Goal: Information Seeking & Learning: Check status

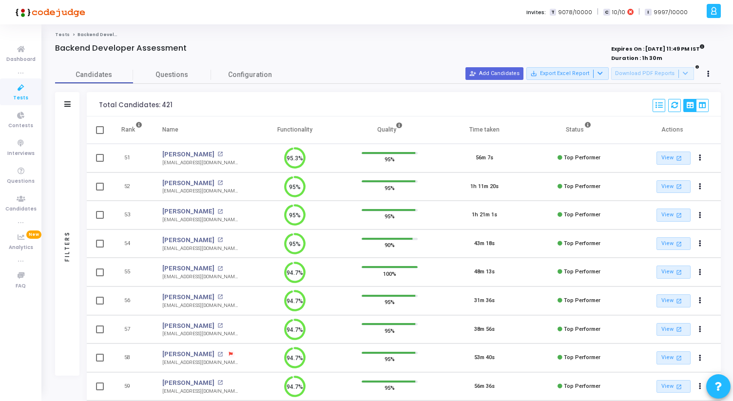
click at [30, 89] on icon at bounding box center [21, 88] width 20 height 12
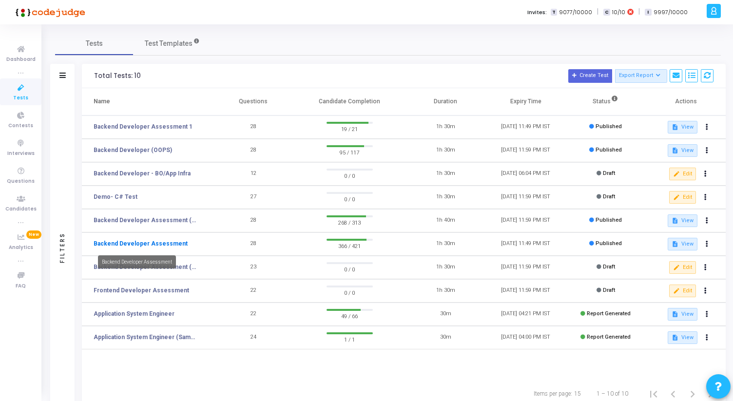
click at [150, 243] on link "Backend Developer Assessment" at bounding box center [141, 243] width 94 height 9
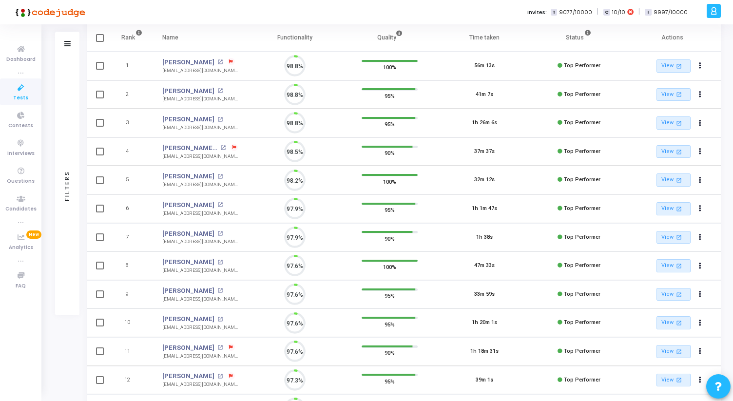
scroll to position [4, 4]
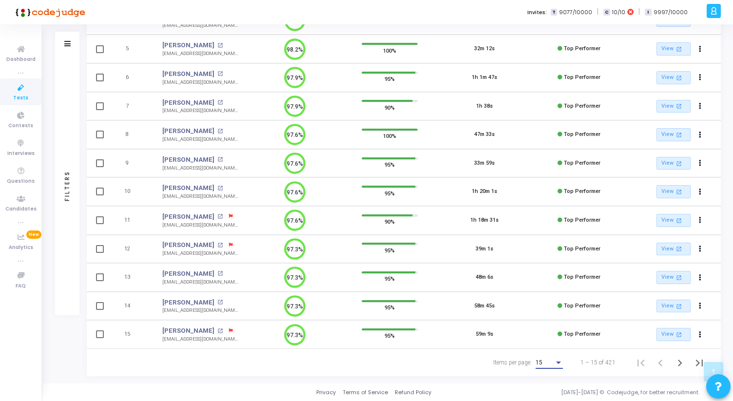
click at [553, 361] on div "15" at bounding box center [544, 362] width 19 height 7
click at [548, 357] on span "50" at bounding box center [549, 357] width 27 height 18
click at [675, 360] on icon "Next page" at bounding box center [680, 363] width 14 height 14
click at [675, 358] on icon "Next page" at bounding box center [680, 363] width 14 height 14
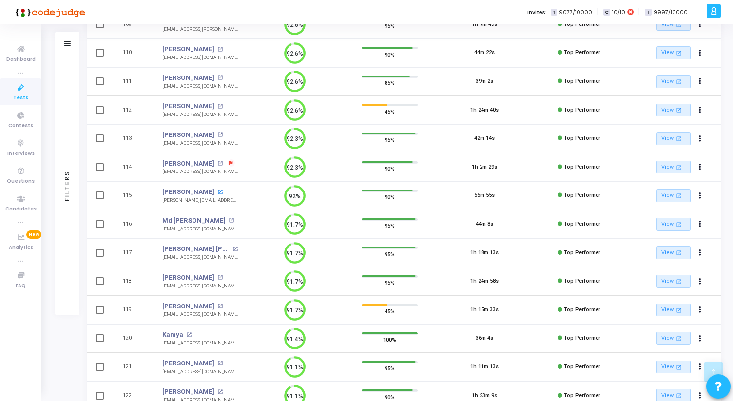
click at [217, 192] on mat-icon "open_in_new" at bounding box center [219, 191] width 5 height 5
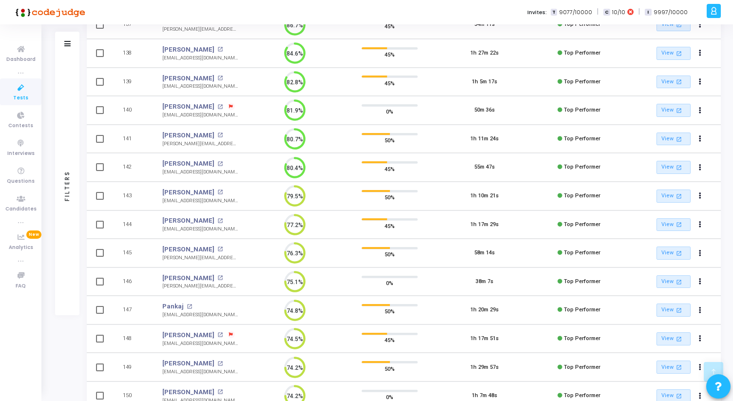
scroll to position [1222, 0]
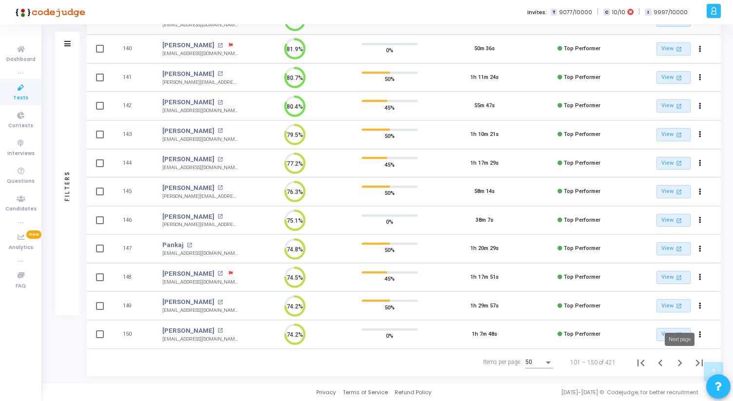
click at [679, 362] on icon "Next page" at bounding box center [680, 363] width 14 height 14
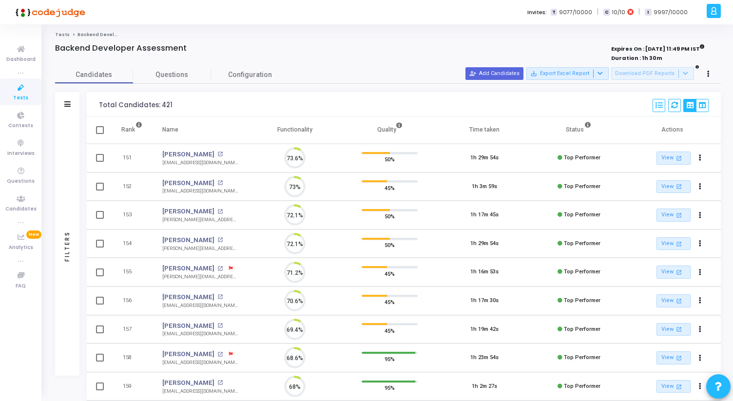
scroll to position [20, 25]
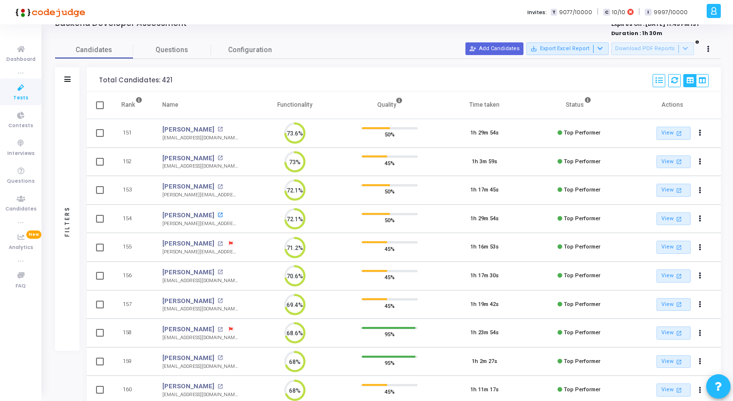
click at [223, 216] on mat-icon "open_in_new" at bounding box center [219, 214] width 5 height 5
click at [217, 269] on mat-icon "open_in_new" at bounding box center [219, 271] width 5 height 5
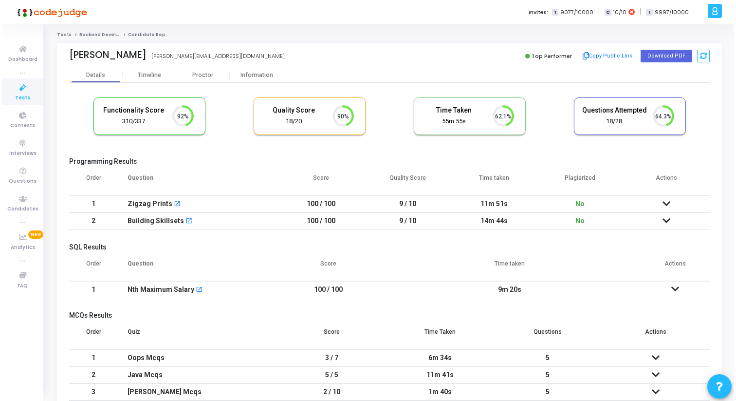
scroll to position [20, 25]
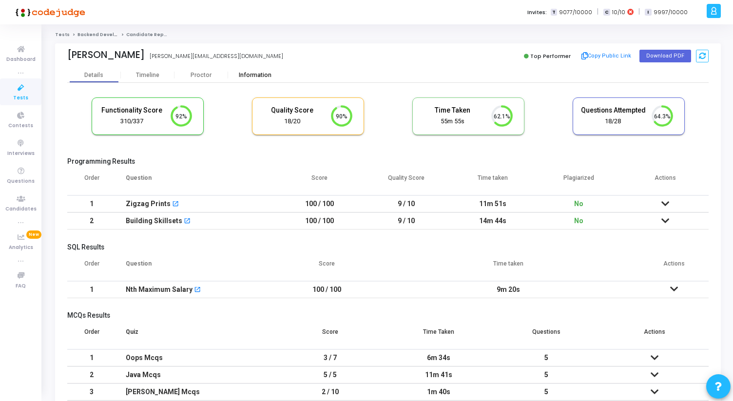
click at [247, 75] on div "Information" at bounding box center [255, 75] width 54 height 7
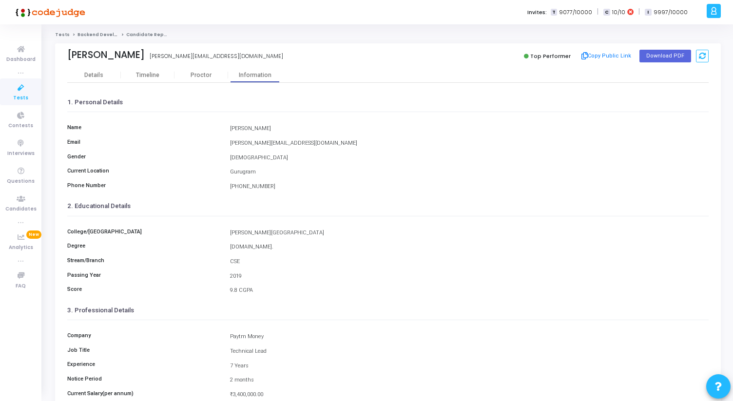
click at [204, 67] on div "Garima Nanda garima.nanda89@outlook.com Top Performer Copy Public Link Download…" at bounding box center [387, 55] width 641 height 24
click at [204, 75] on div "Proctor" at bounding box center [201, 75] width 54 height 7
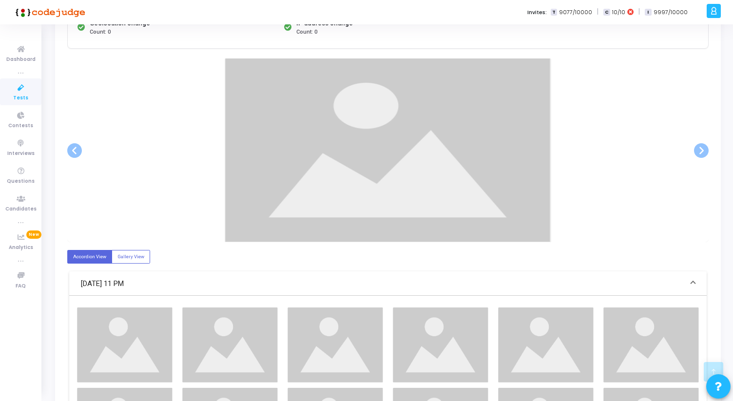
scroll to position [168, 0]
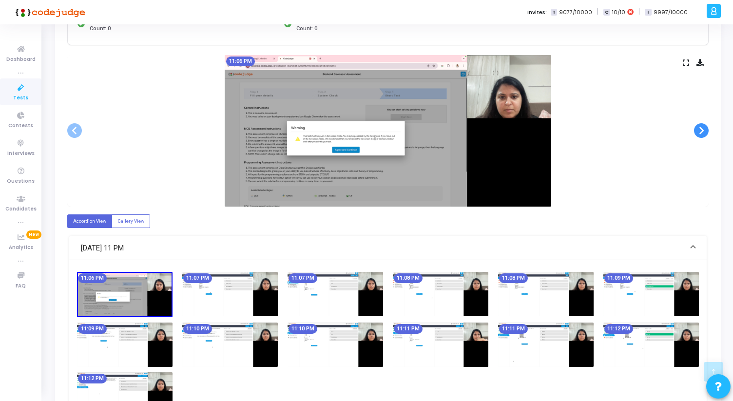
click at [702, 131] on span at bounding box center [701, 130] width 15 height 15
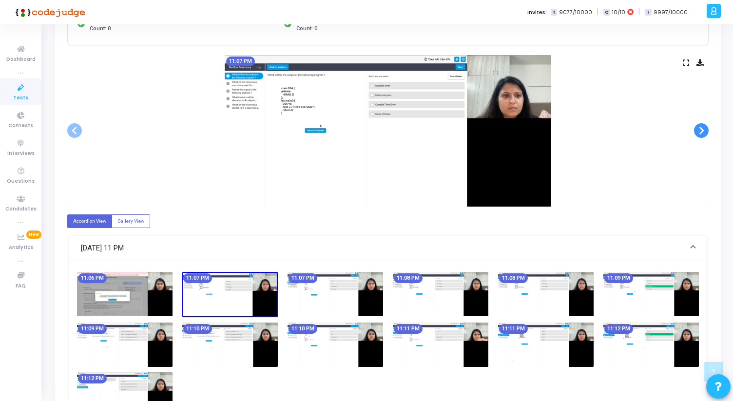
click at [702, 131] on span at bounding box center [701, 130] width 15 height 15
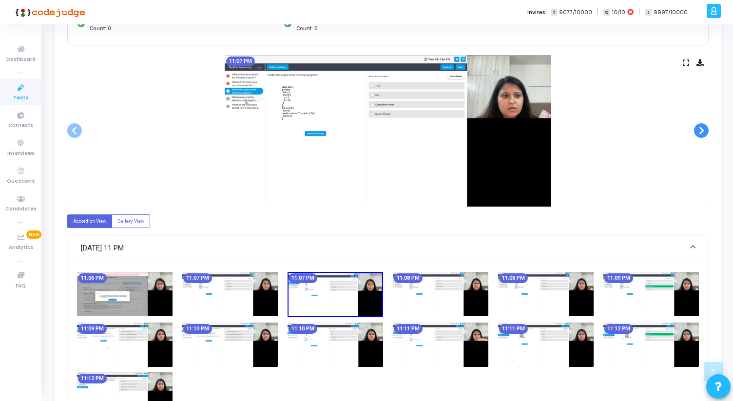
click at [702, 131] on span at bounding box center [701, 130] width 15 height 15
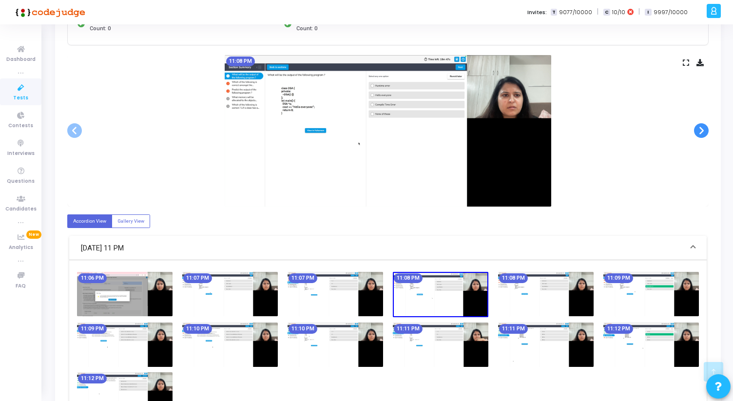
click at [702, 131] on span at bounding box center [701, 130] width 15 height 15
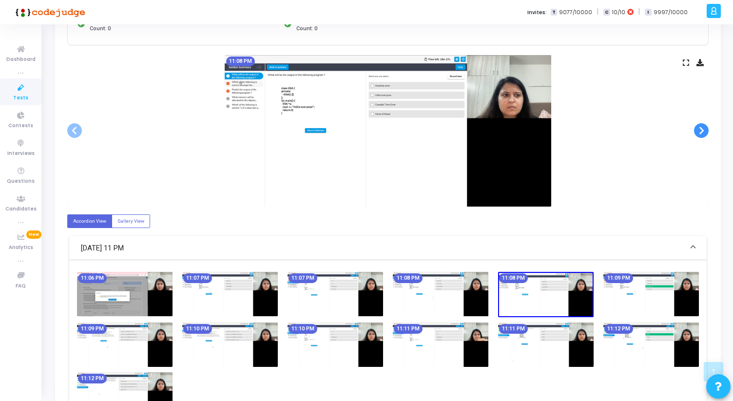
click at [702, 131] on span at bounding box center [701, 130] width 15 height 15
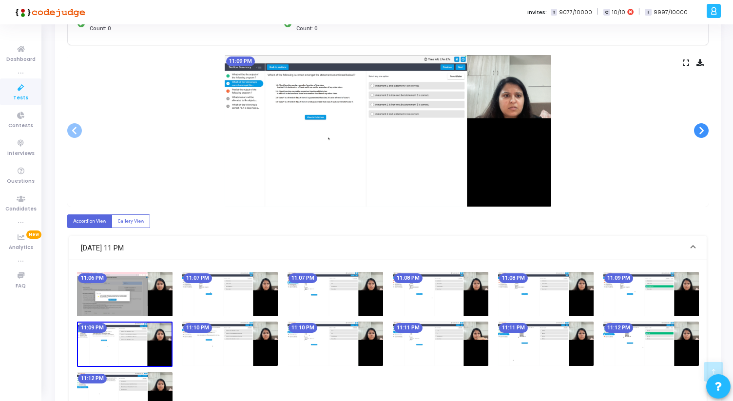
click at [702, 131] on span at bounding box center [701, 130] width 15 height 15
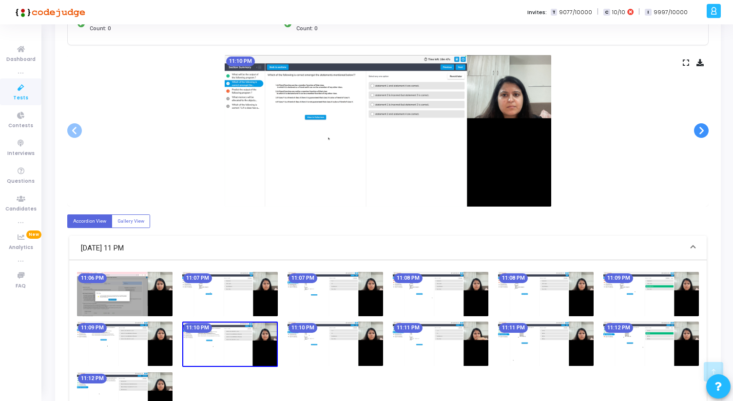
click at [702, 131] on span at bounding box center [701, 130] width 15 height 15
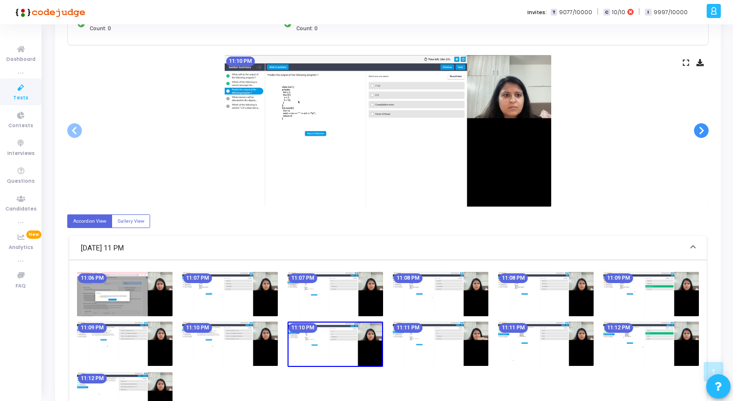
click at [702, 131] on span at bounding box center [701, 130] width 15 height 15
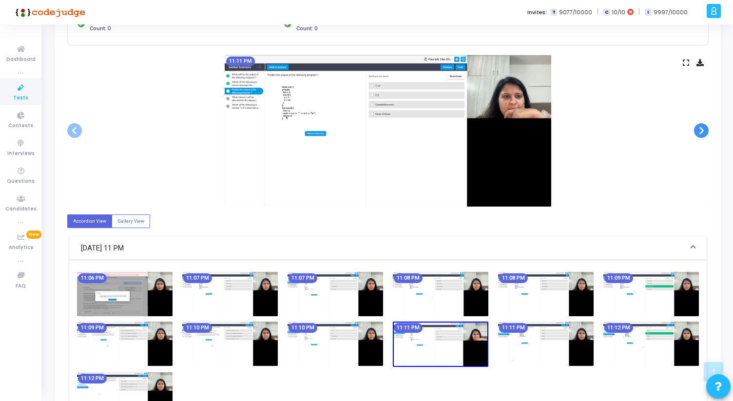
click at [702, 131] on span at bounding box center [701, 130] width 15 height 15
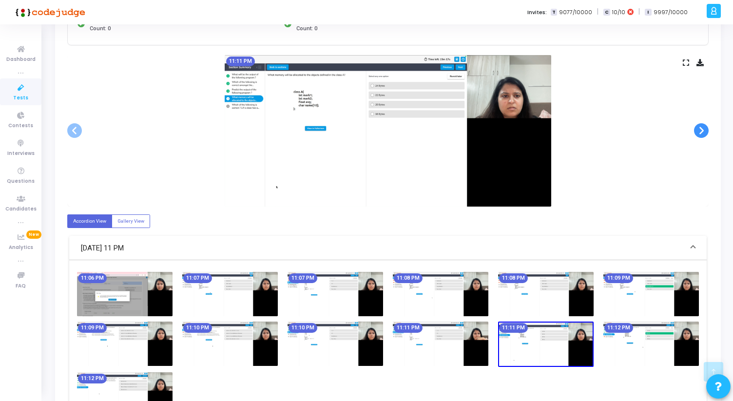
click at [702, 131] on span at bounding box center [701, 130] width 15 height 15
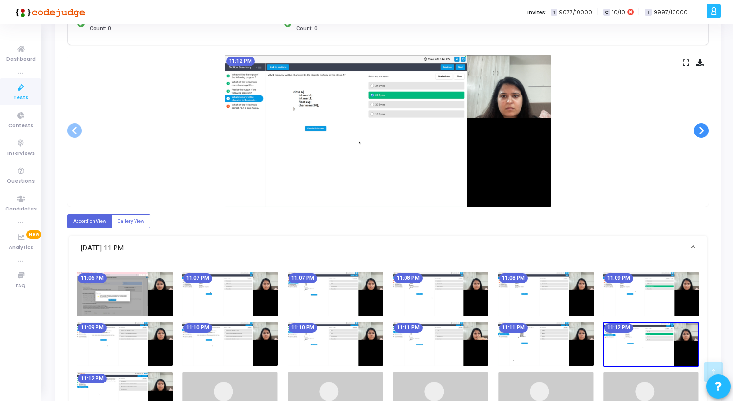
click at [702, 131] on span at bounding box center [701, 130] width 15 height 15
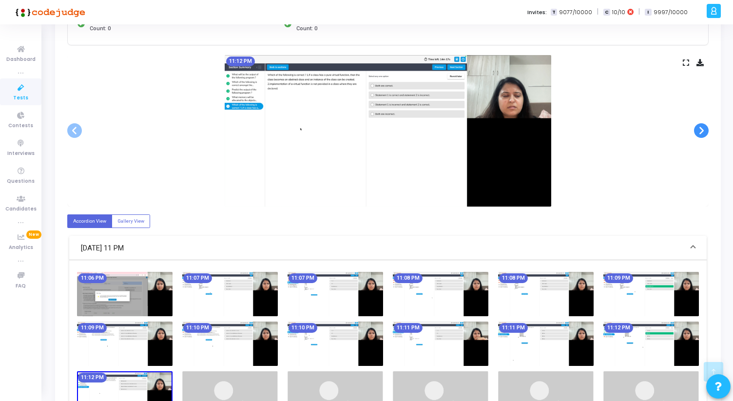
click at [702, 131] on span at bounding box center [701, 130] width 15 height 15
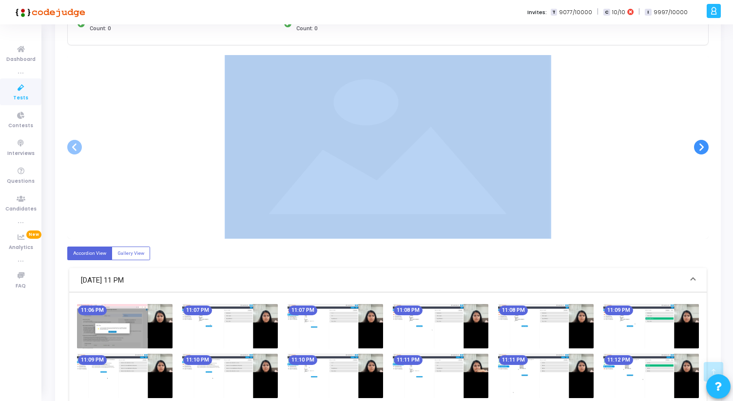
click at [702, 131] on div at bounding box center [387, 147] width 641 height 184
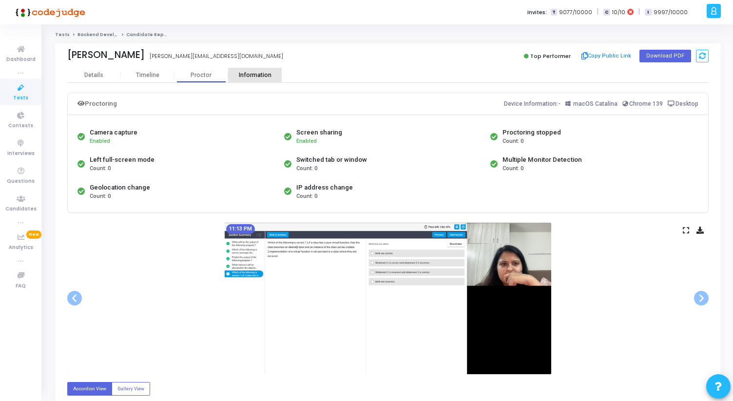
click at [258, 75] on div "Information" at bounding box center [255, 75] width 54 height 7
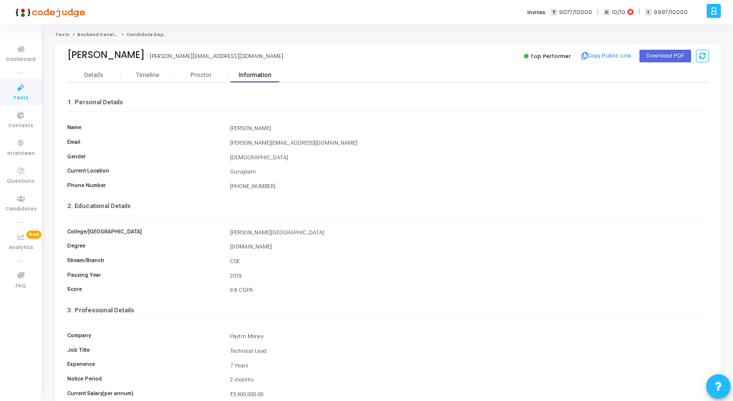
scroll to position [109, 0]
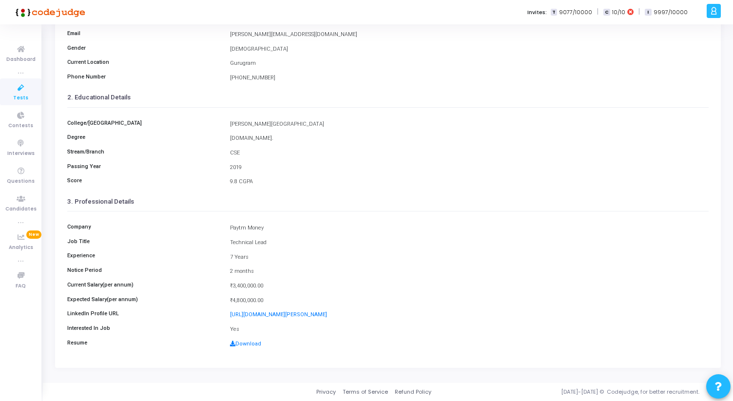
click at [249, 347] on div "Download" at bounding box center [469, 344] width 488 height 8
click at [248, 343] on link "Download" at bounding box center [245, 343] width 31 height 6
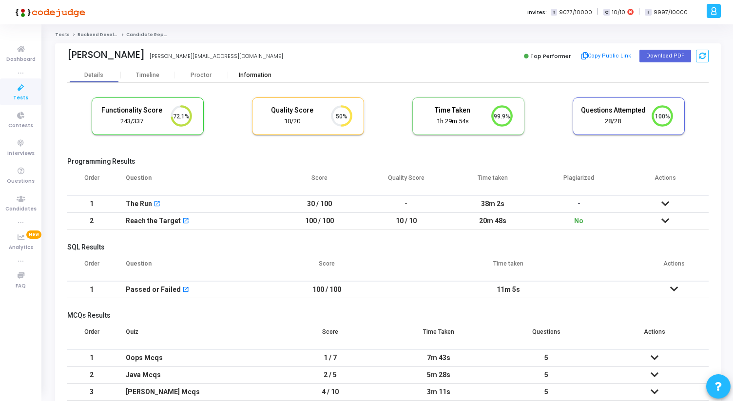
click at [249, 77] on div "Information" at bounding box center [255, 75] width 54 height 7
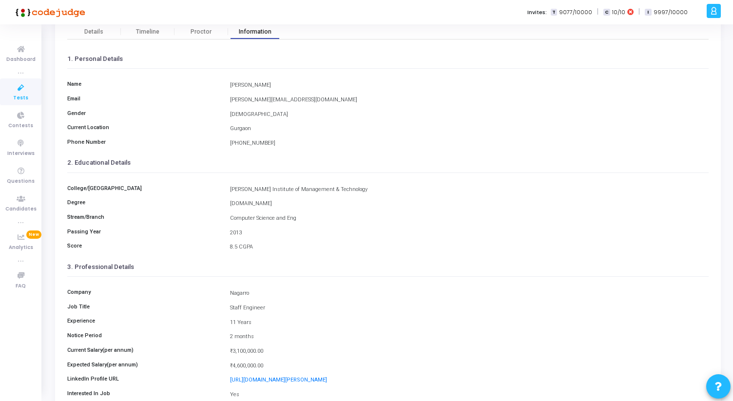
scroll to position [109, 0]
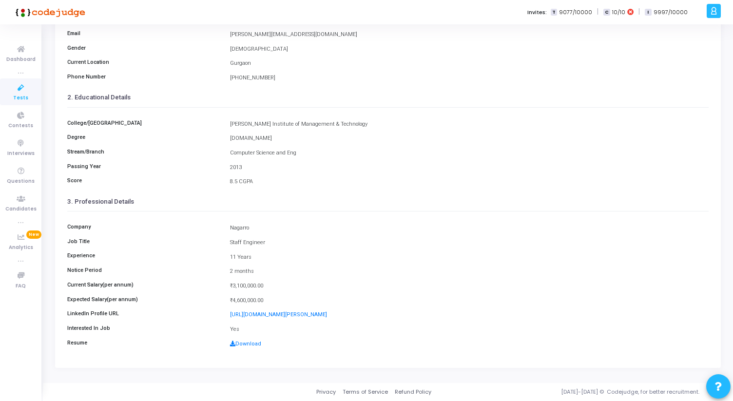
drag, startPoint x: 231, startPoint y: 227, endPoint x: 264, endPoint y: 301, distance: 80.7
click at [264, 301] on div "Company Nagarro Job Title Staff Engineer Experience 11 Years Notice Period 2 mo…" at bounding box center [387, 282] width 641 height 142
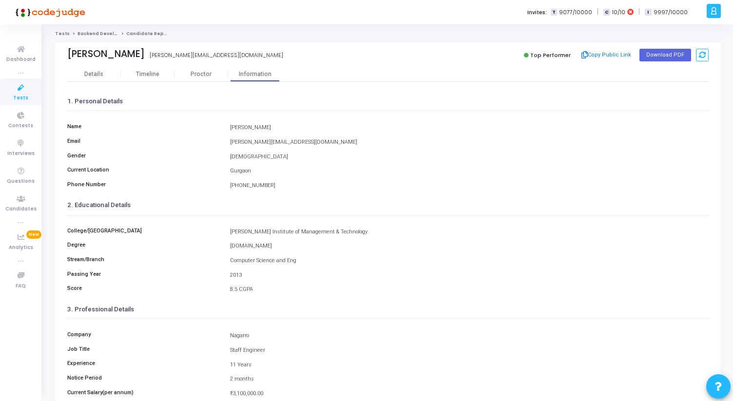
scroll to position [0, 0]
click at [191, 77] on div "Proctor" at bounding box center [201, 75] width 54 height 7
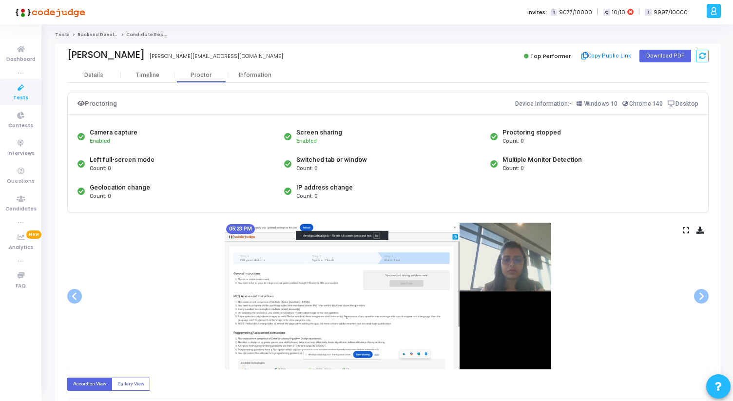
click at [684, 230] on icon at bounding box center [685, 229] width 6 height 5
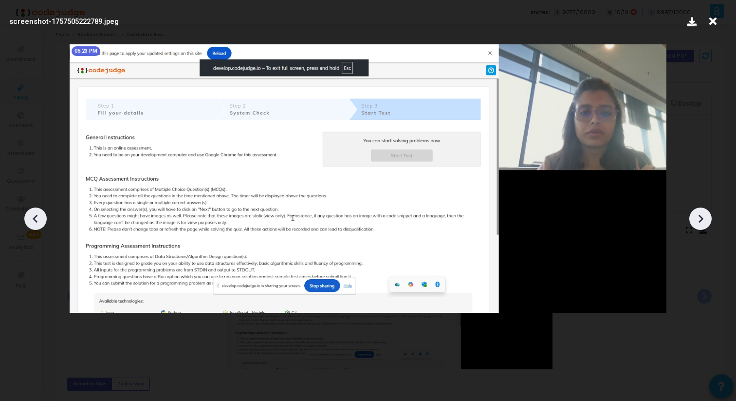
click at [702, 220] on icon at bounding box center [701, 218] width 15 height 15
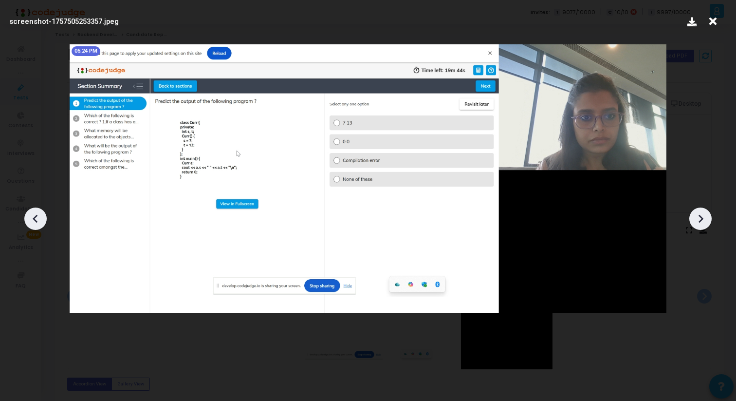
click at [702, 220] on icon at bounding box center [701, 218] width 15 height 15
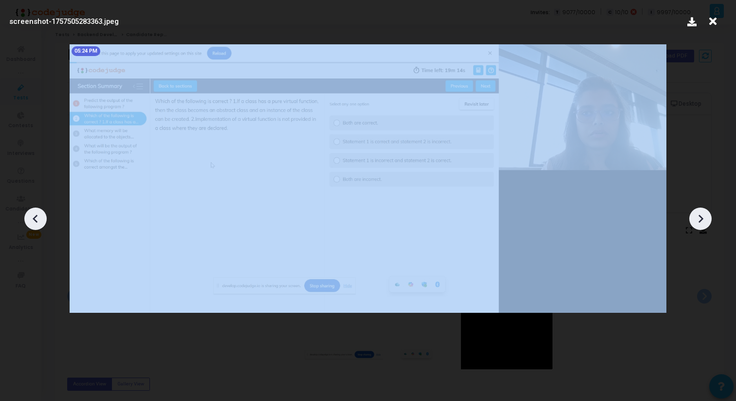
click at [702, 220] on icon at bounding box center [701, 218] width 15 height 15
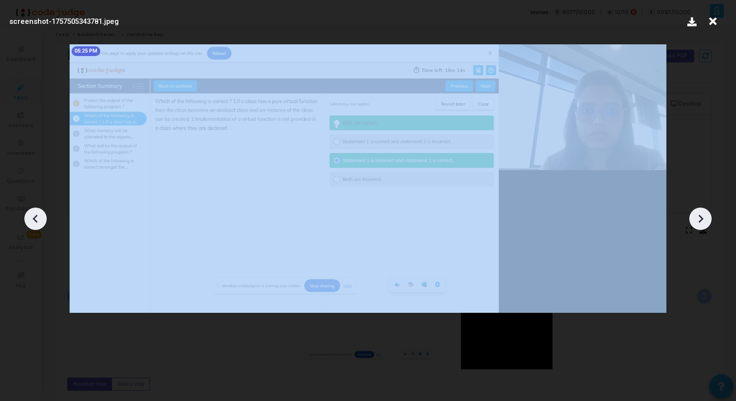
click at [702, 220] on icon at bounding box center [701, 218] width 15 height 15
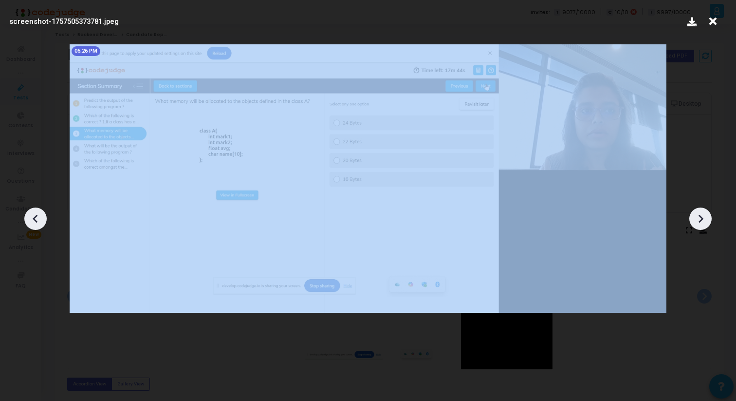
click at [702, 220] on icon at bounding box center [701, 218] width 15 height 15
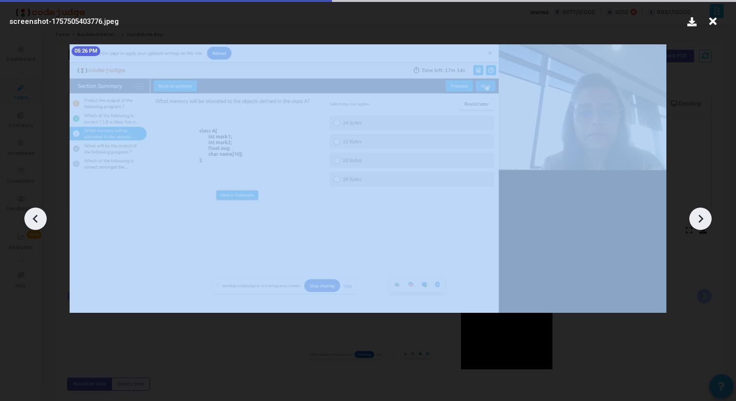
click at [702, 220] on icon at bounding box center [701, 218] width 15 height 15
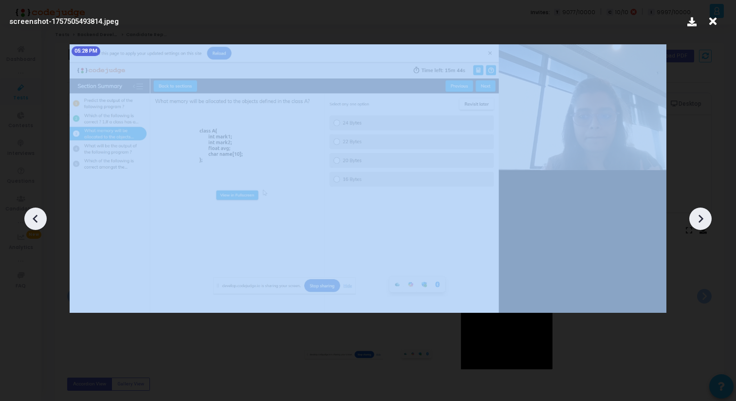
click at [702, 220] on icon at bounding box center [701, 218] width 15 height 15
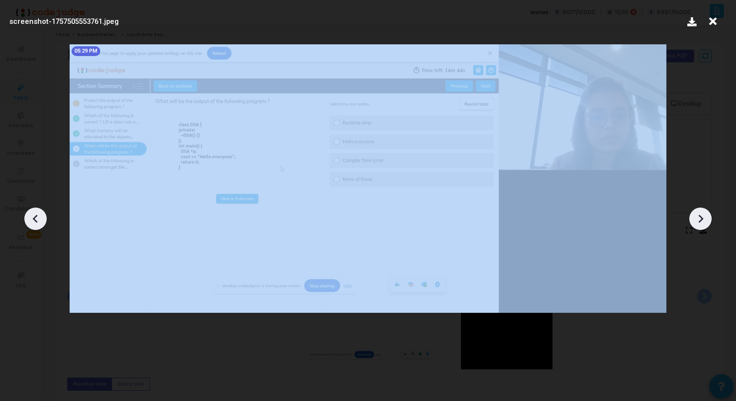
click at [702, 220] on icon at bounding box center [701, 218] width 15 height 15
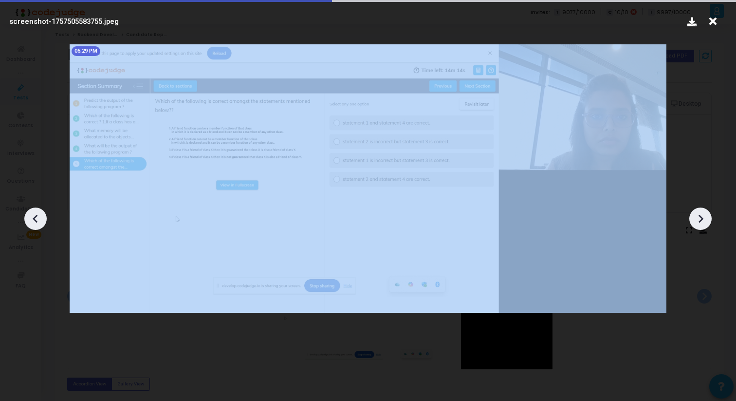
click at [702, 220] on icon at bounding box center [701, 218] width 15 height 15
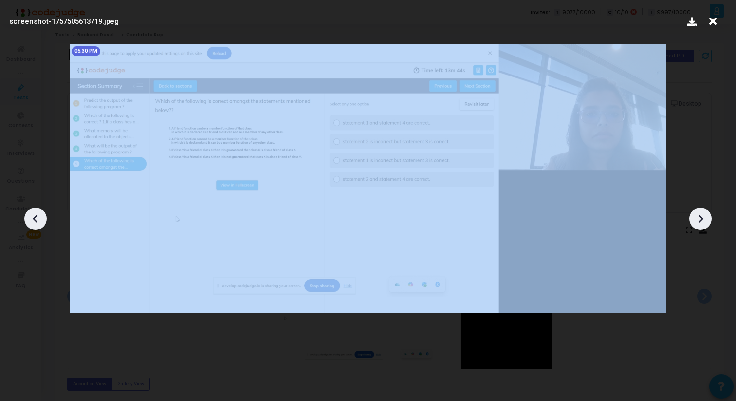
click at [702, 220] on icon at bounding box center [701, 218] width 15 height 15
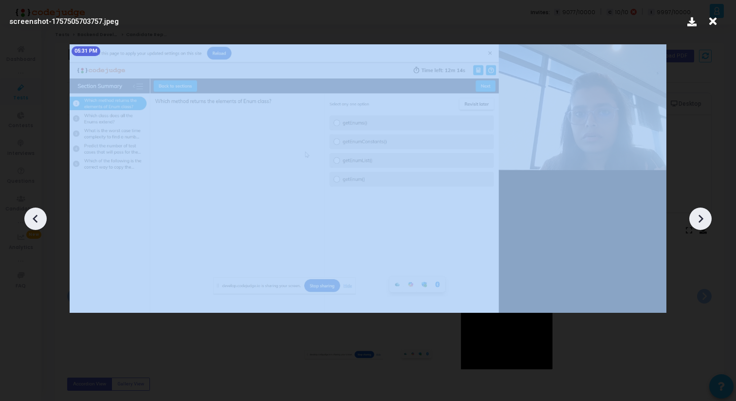
click at [702, 220] on icon at bounding box center [701, 218] width 15 height 15
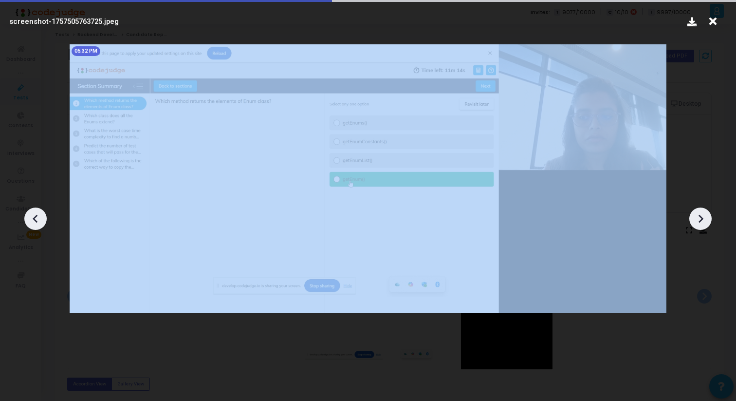
click at [702, 220] on icon at bounding box center [701, 218] width 15 height 15
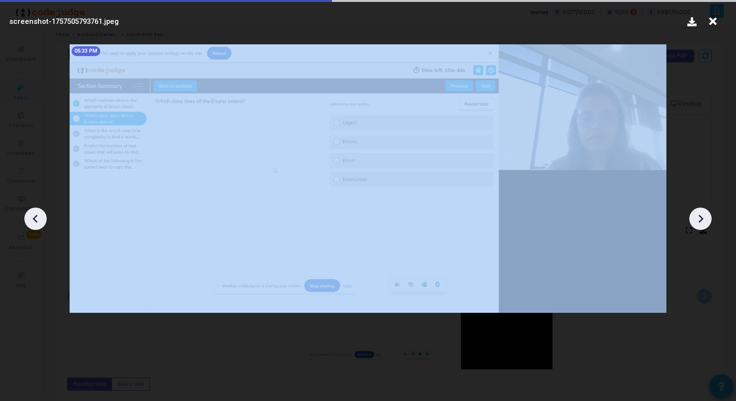
click at [702, 220] on icon at bounding box center [701, 218] width 15 height 15
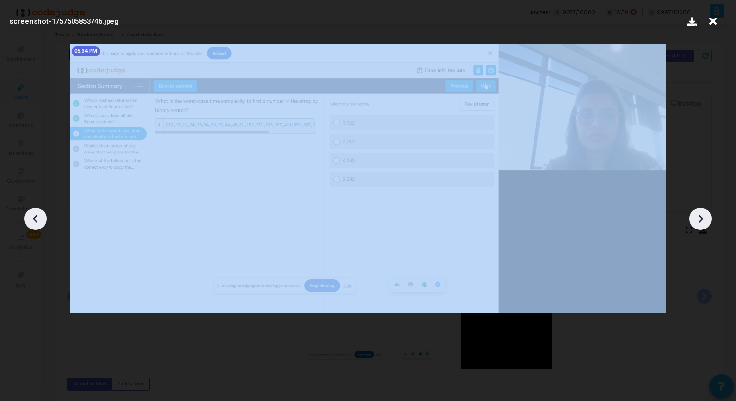
click at [702, 220] on icon at bounding box center [701, 218] width 15 height 15
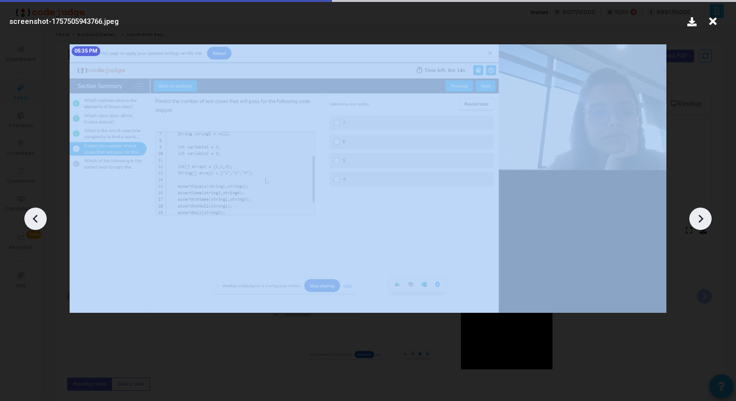
click at [702, 220] on icon at bounding box center [701, 218] width 15 height 15
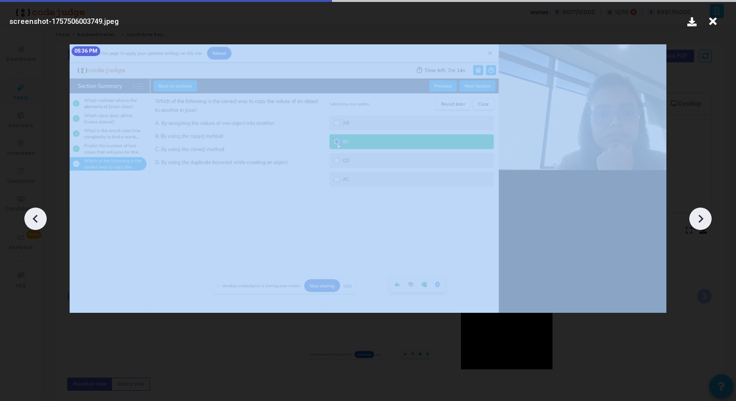
click at [702, 220] on icon at bounding box center [701, 218] width 15 height 15
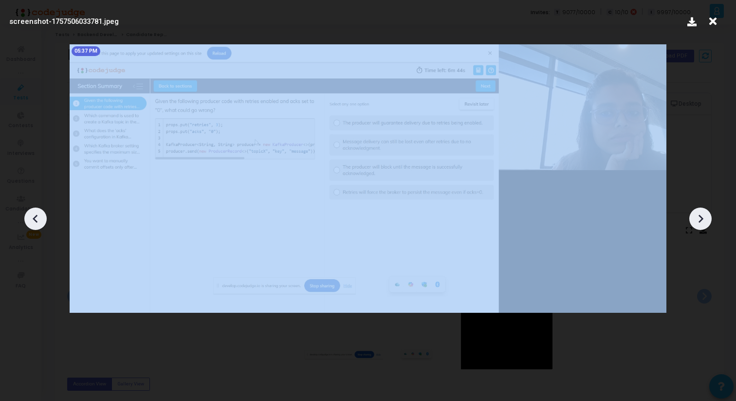
click at [702, 220] on icon at bounding box center [701, 218] width 15 height 15
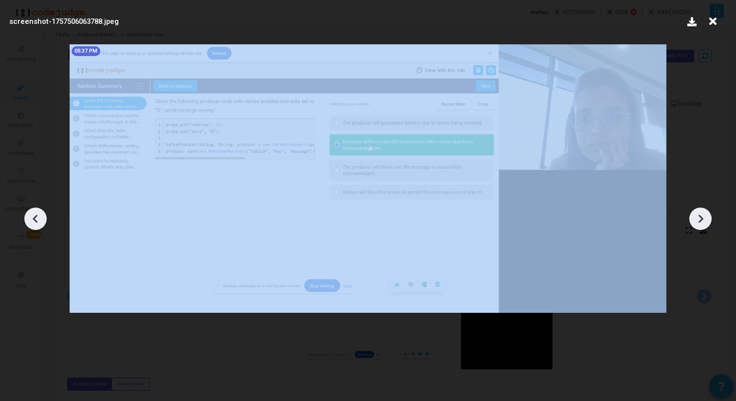
click at [702, 220] on icon at bounding box center [701, 218] width 15 height 15
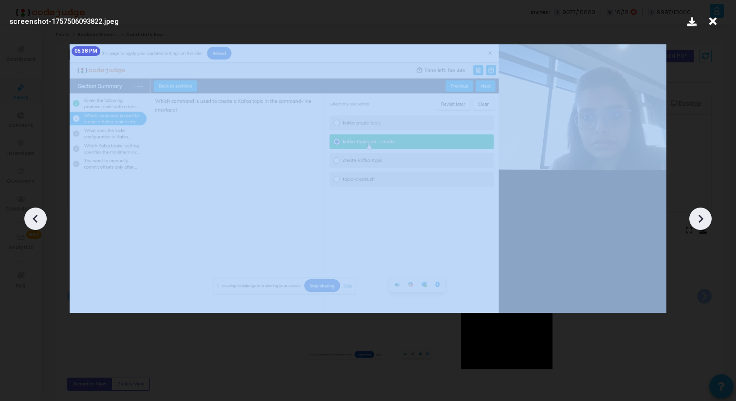
click at [702, 220] on icon at bounding box center [701, 218] width 15 height 15
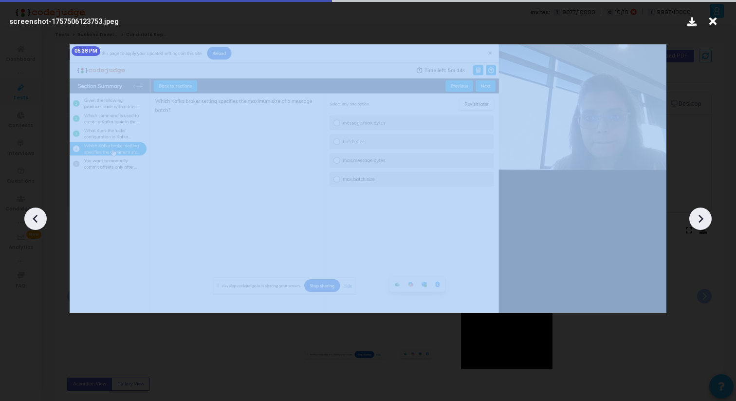
click at [702, 220] on icon at bounding box center [701, 218] width 15 height 15
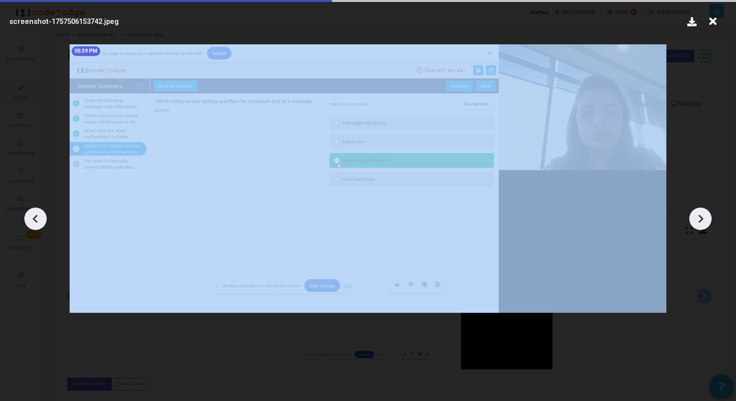
click at [702, 220] on icon at bounding box center [701, 218] width 15 height 15
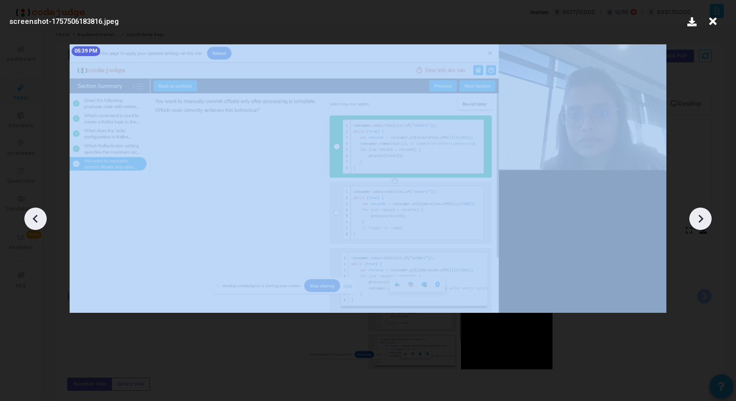
click at [702, 220] on icon at bounding box center [701, 218] width 15 height 15
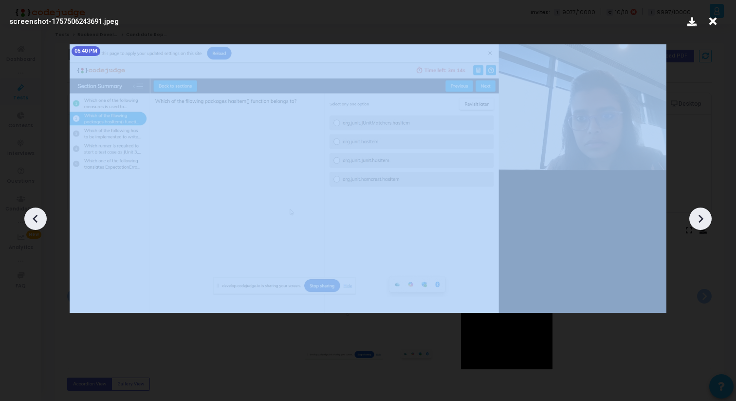
click at [702, 220] on icon at bounding box center [701, 218] width 15 height 15
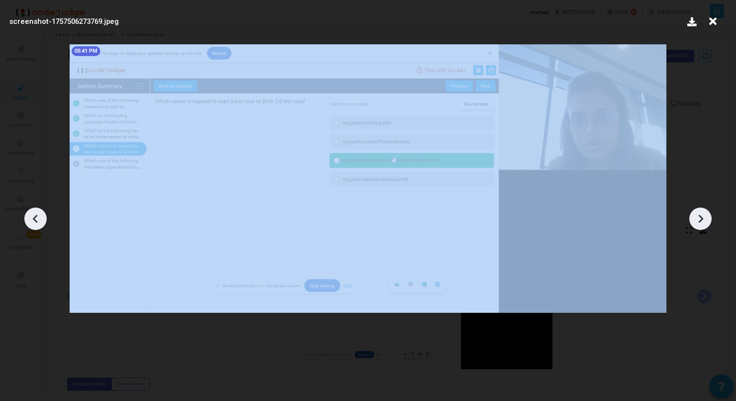
click at [702, 220] on icon at bounding box center [701, 218] width 15 height 15
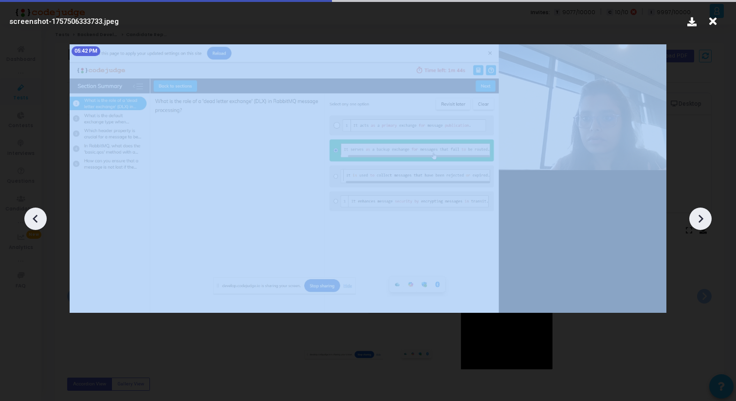
click at [702, 220] on icon at bounding box center [701, 218] width 15 height 15
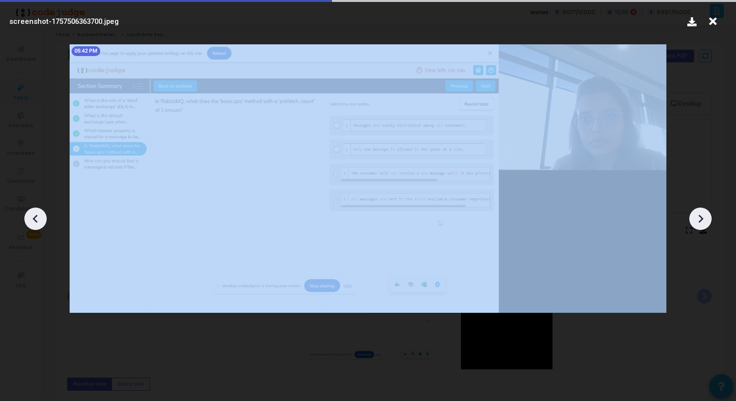
click at [702, 220] on icon at bounding box center [701, 218] width 15 height 15
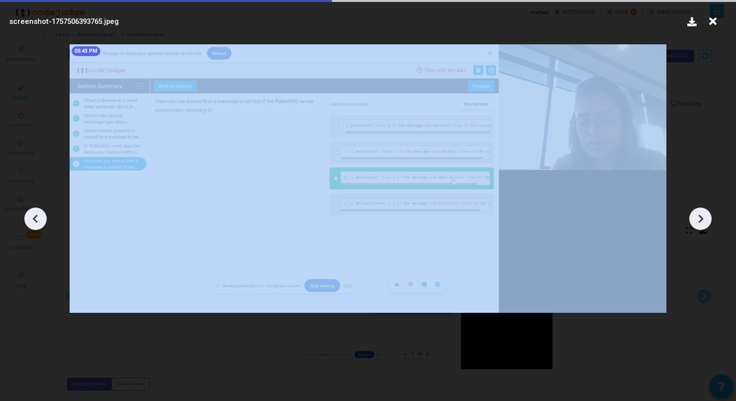
click at [702, 220] on icon at bounding box center [701, 218] width 15 height 15
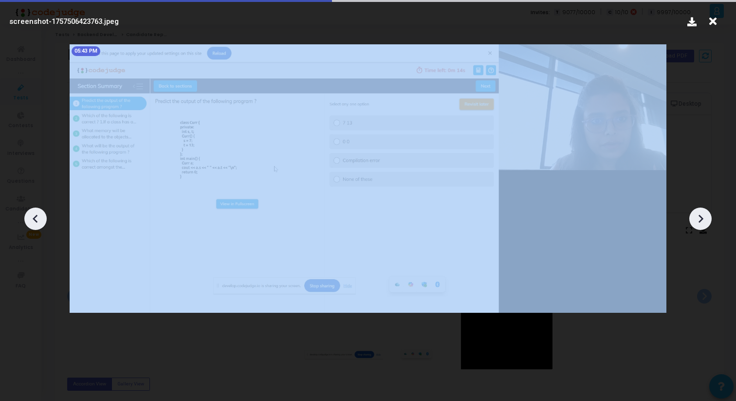
click at [702, 220] on icon at bounding box center [701, 218] width 15 height 15
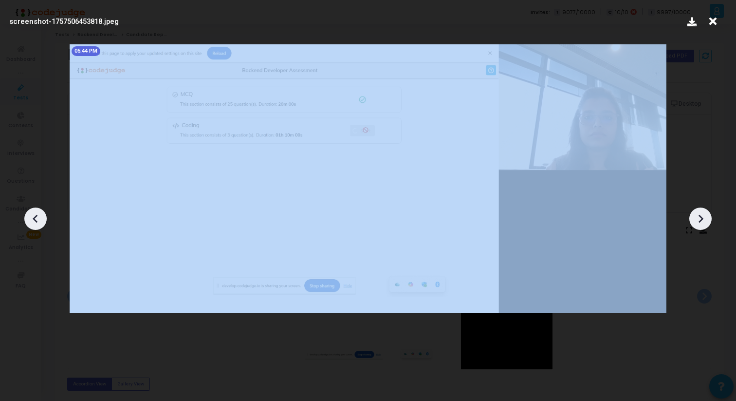
click at [702, 220] on icon at bounding box center [701, 218] width 15 height 15
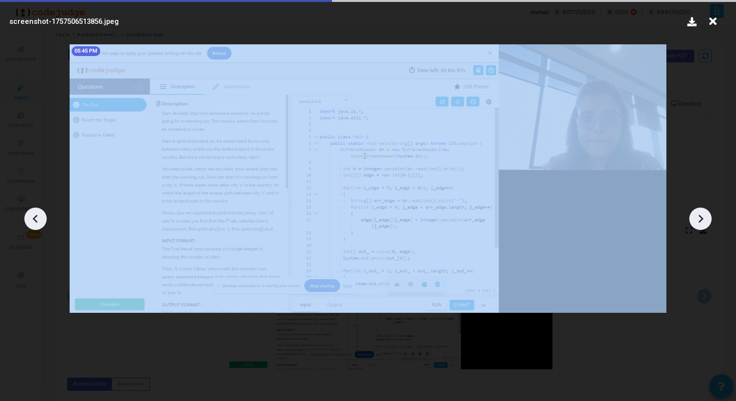
click at [702, 220] on icon at bounding box center [701, 218] width 15 height 15
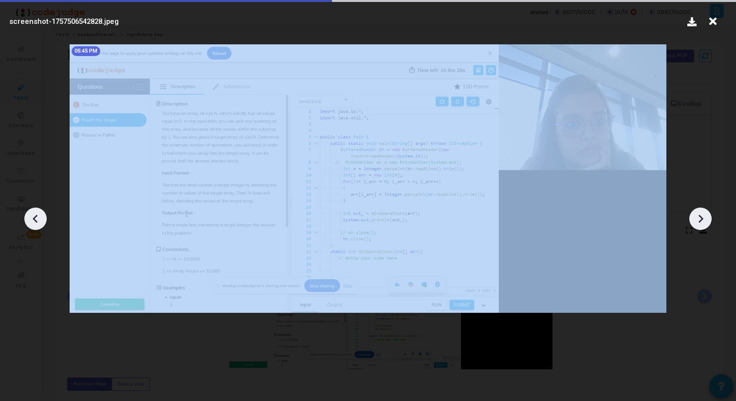
click at [702, 220] on icon at bounding box center [701, 218] width 15 height 15
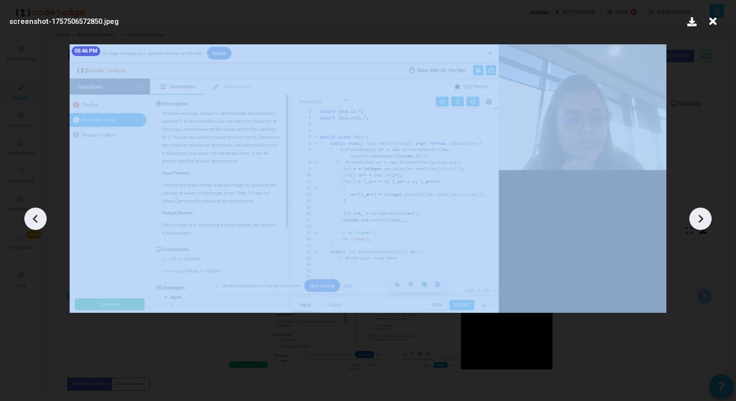
click at [702, 220] on icon at bounding box center [701, 218] width 15 height 15
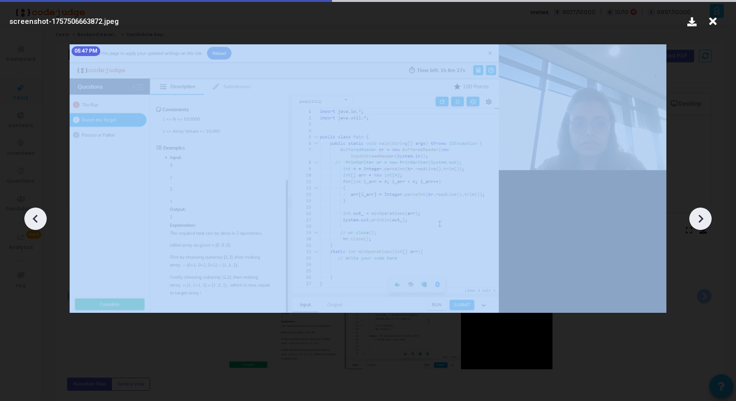
click at [702, 220] on icon at bounding box center [701, 218] width 15 height 15
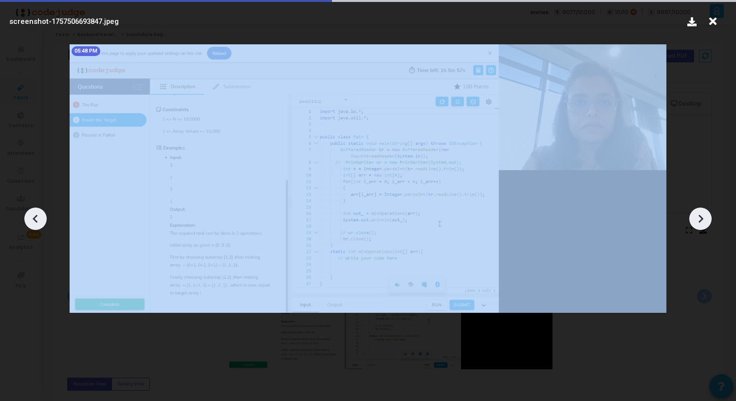
click at [702, 220] on icon at bounding box center [701, 218] width 15 height 15
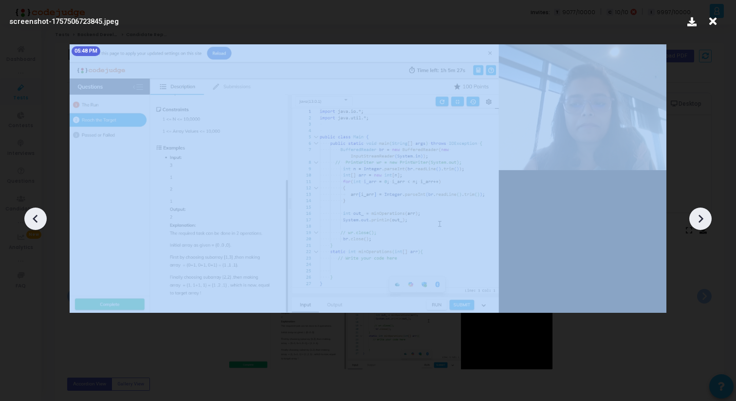
click at [702, 220] on icon at bounding box center [701, 218] width 15 height 15
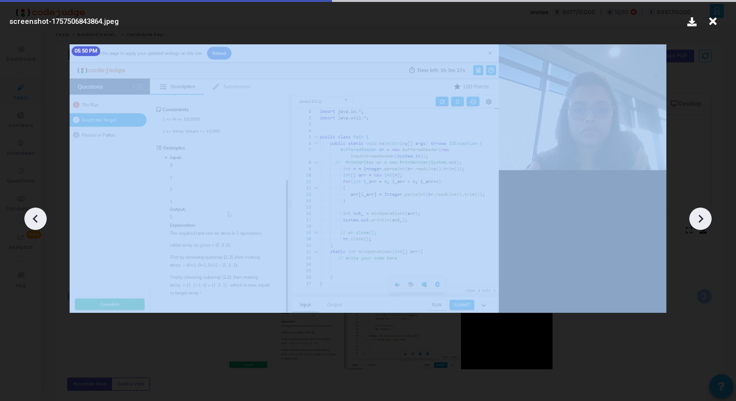
click at [702, 220] on icon at bounding box center [701, 218] width 15 height 15
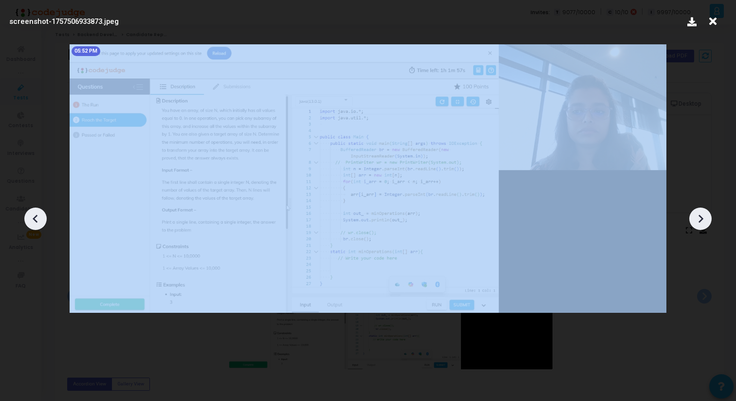
click at [702, 220] on icon at bounding box center [701, 218] width 15 height 15
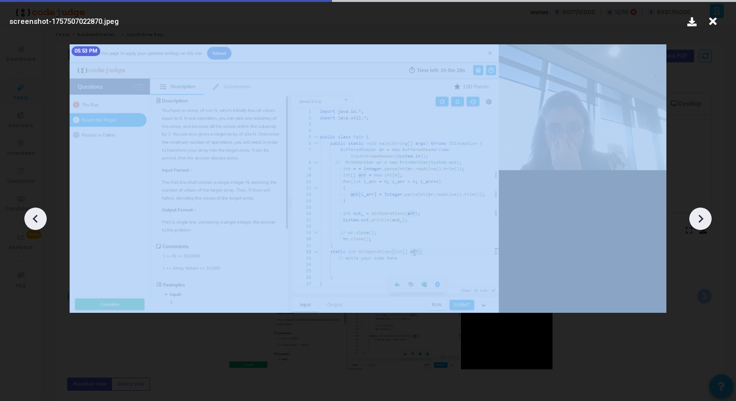
click at [702, 220] on icon at bounding box center [701, 218] width 15 height 15
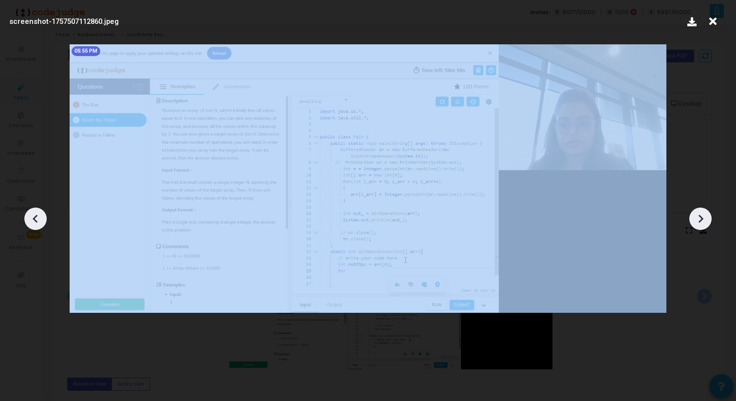
click at [702, 220] on icon at bounding box center [701, 218] width 15 height 15
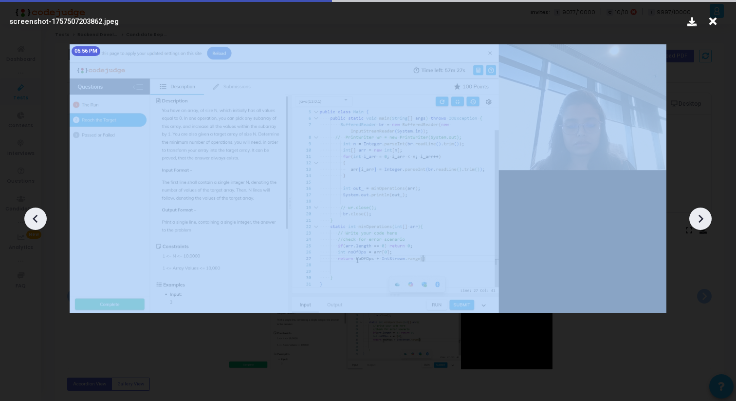
click at [702, 220] on icon at bounding box center [701, 218] width 15 height 15
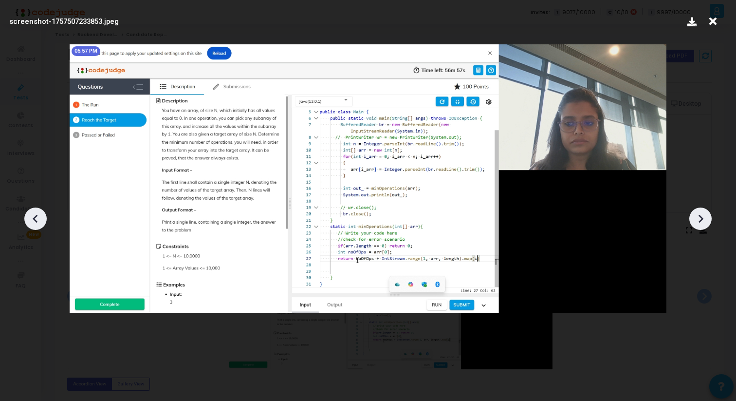
click at [705, 217] on icon at bounding box center [701, 218] width 15 height 15
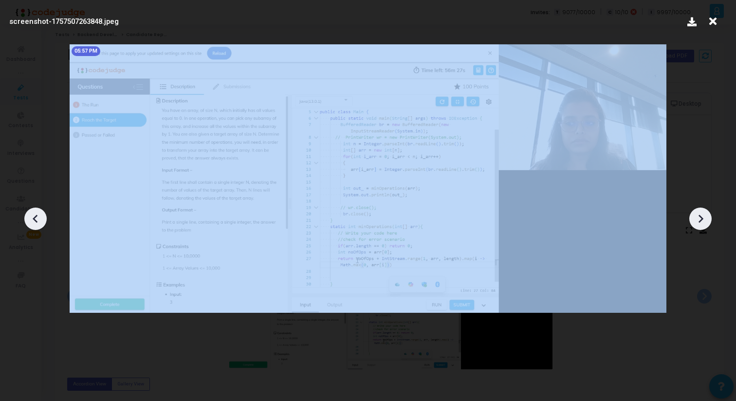
click at [705, 217] on icon at bounding box center [701, 218] width 15 height 15
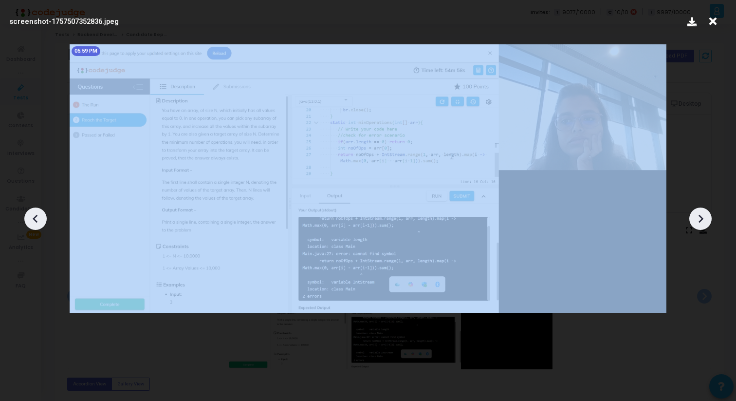
click at [705, 217] on icon at bounding box center [701, 218] width 15 height 15
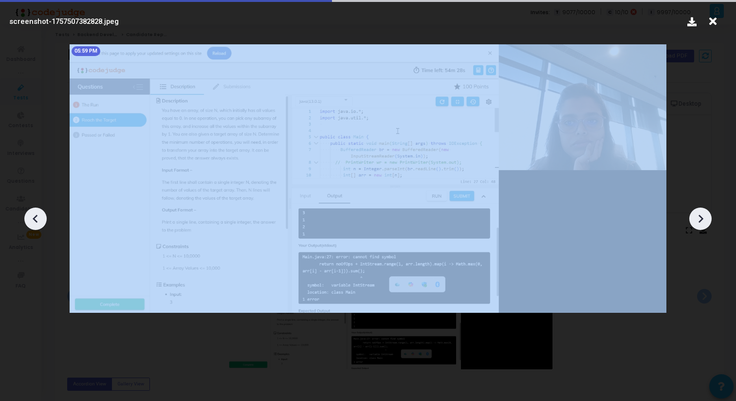
click at [705, 217] on icon at bounding box center [701, 218] width 15 height 15
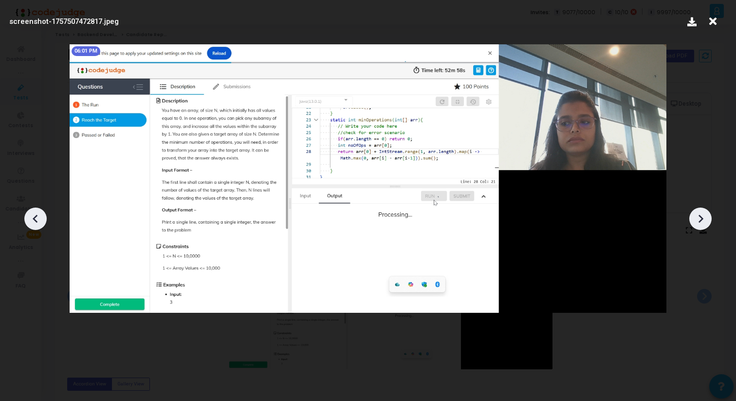
click at [713, 19] on icon at bounding box center [713, 21] width 15 height 19
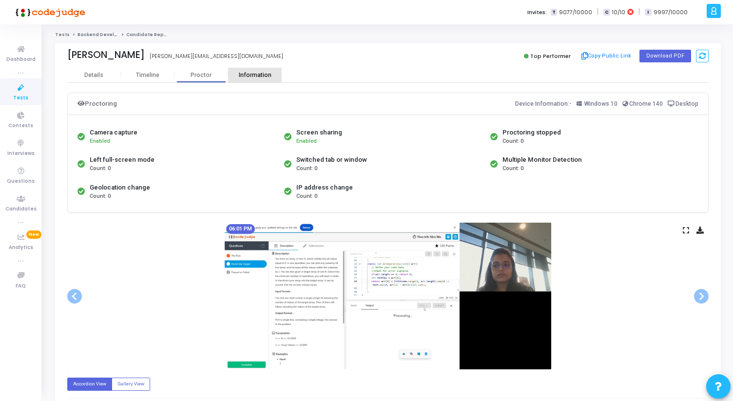
click at [249, 74] on div "Information" at bounding box center [255, 75] width 54 height 7
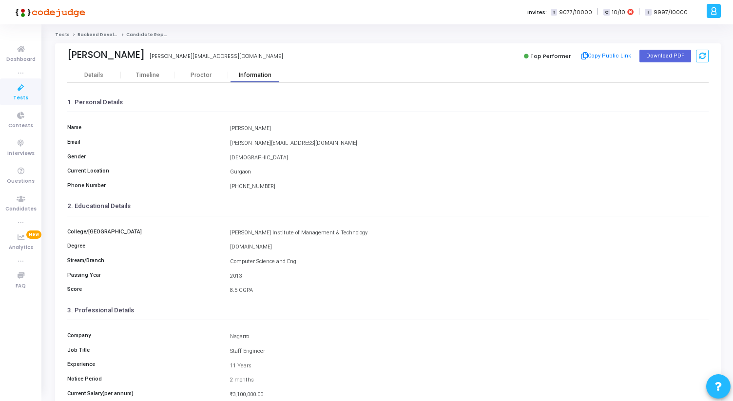
scroll to position [109, 0]
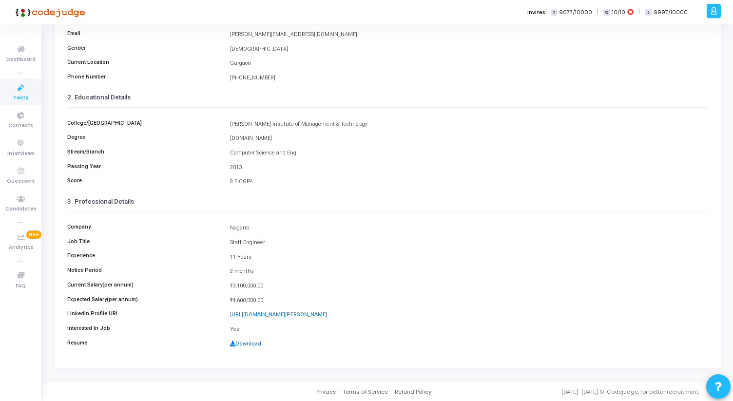
click at [244, 345] on link "Download" at bounding box center [245, 343] width 31 height 6
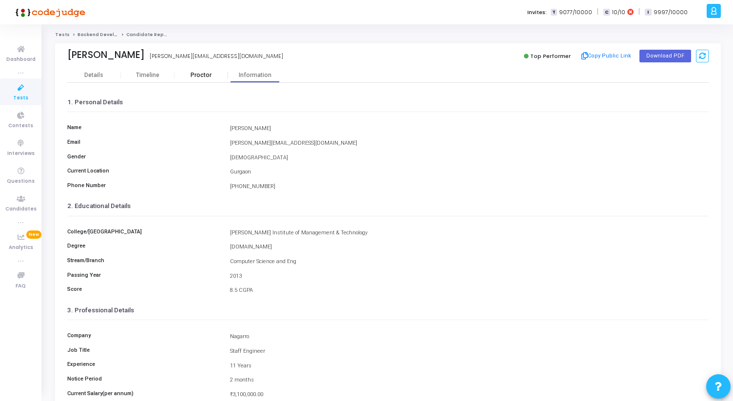
click at [198, 76] on div "Proctor" at bounding box center [201, 75] width 54 height 7
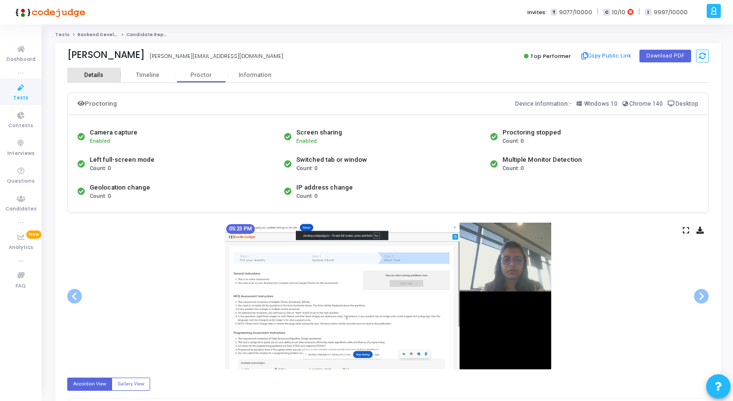
click at [93, 74] on div "Details" at bounding box center [93, 75] width 19 height 7
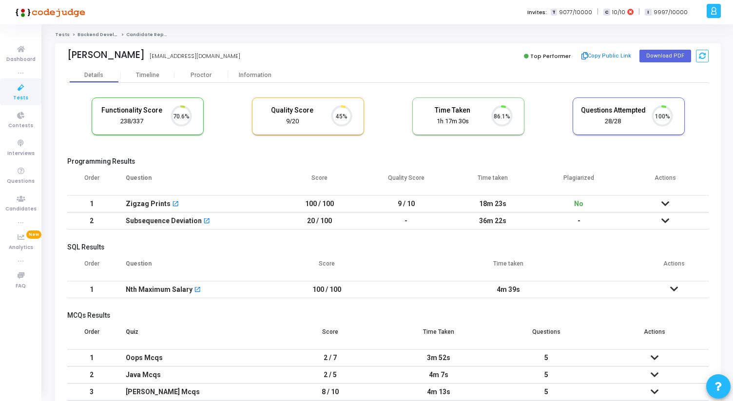
scroll to position [20, 25]
click at [256, 76] on div "Information" at bounding box center [255, 75] width 54 height 7
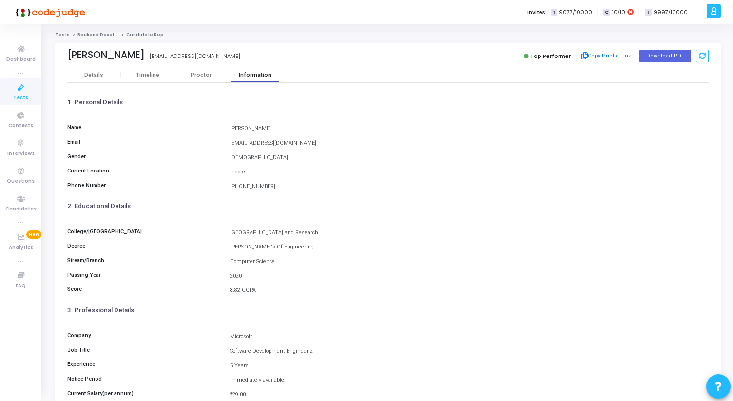
scroll to position [109, 0]
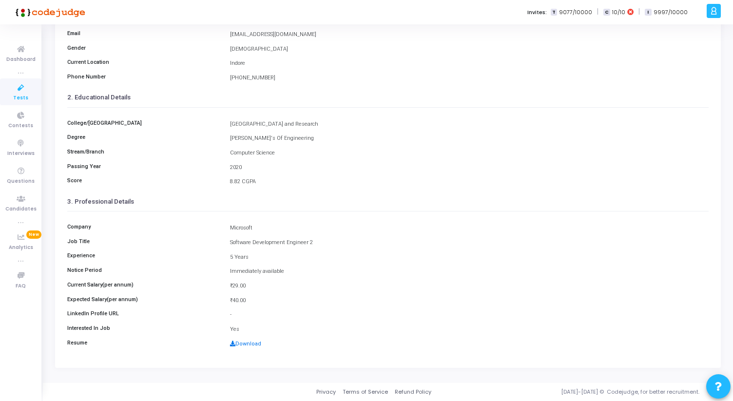
click at [251, 342] on link "Download" at bounding box center [245, 343] width 31 height 6
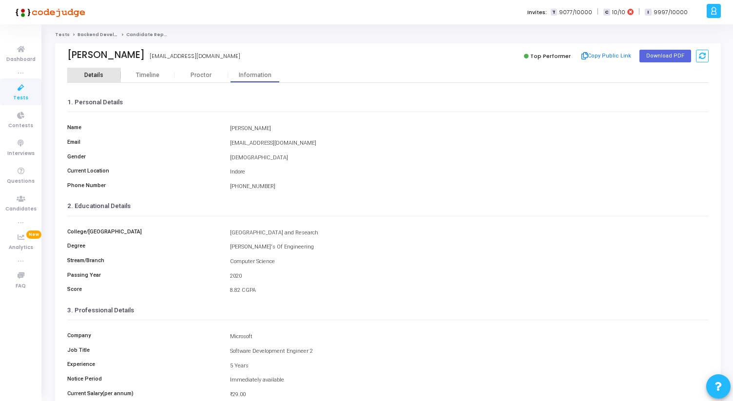
click at [102, 71] on div "Details" at bounding box center [94, 75] width 54 height 15
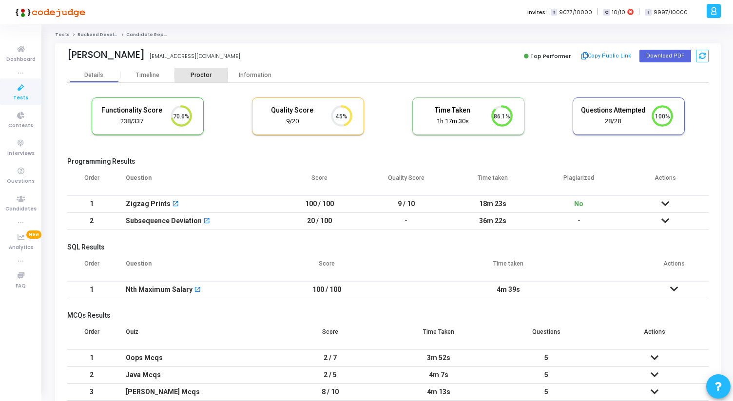
click at [201, 76] on div "Proctor" at bounding box center [201, 75] width 54 height 7
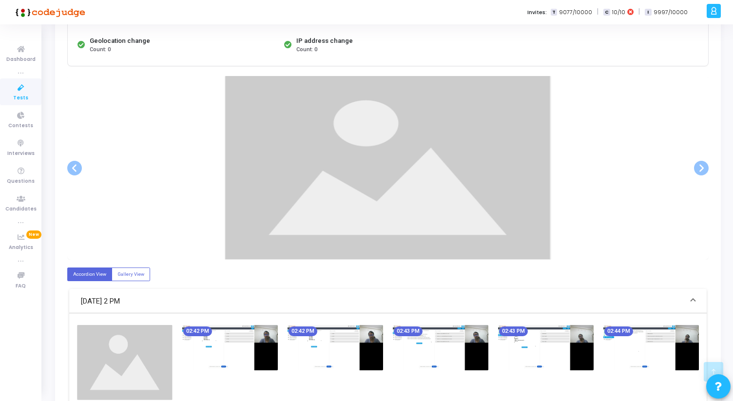
scroll to position [148, 0]
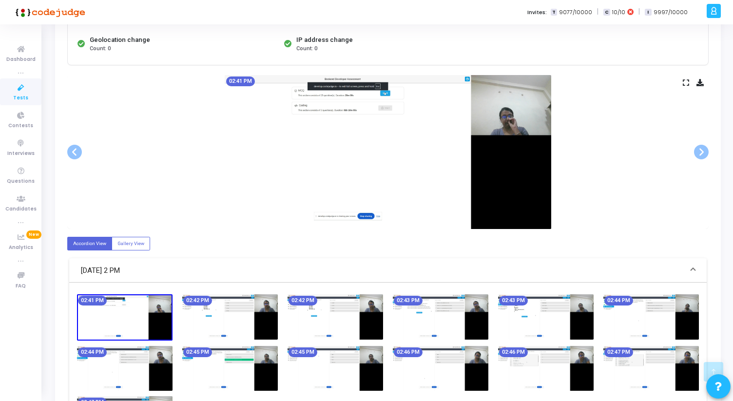
click at [683, 85] on icon at bounding box center [685, 82] width 6 height 5
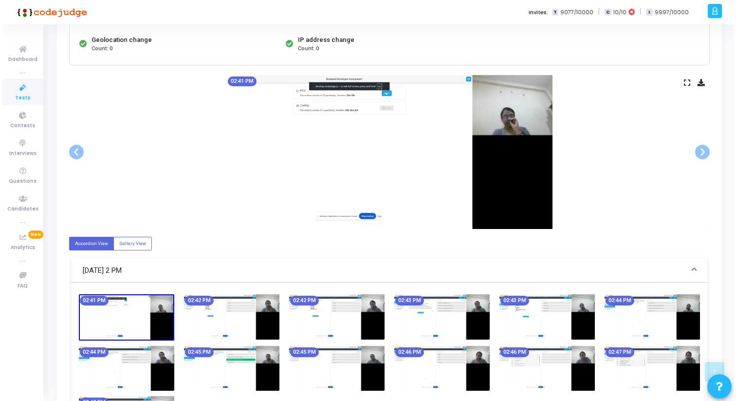
scroll to position [0, 0]
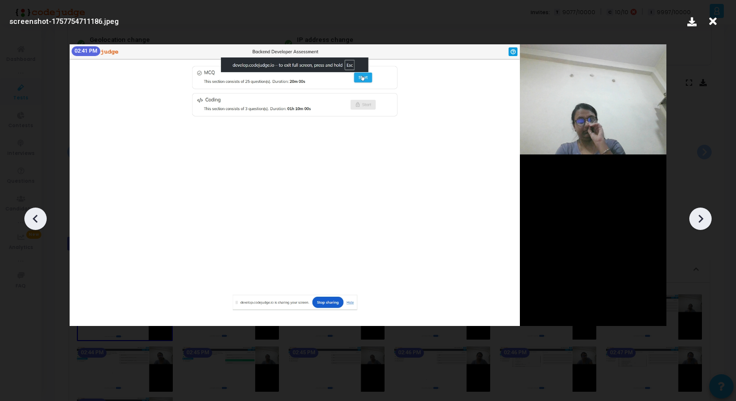
click at [701, 218] on icon at bounding box center [701, 218] width 15 height 15
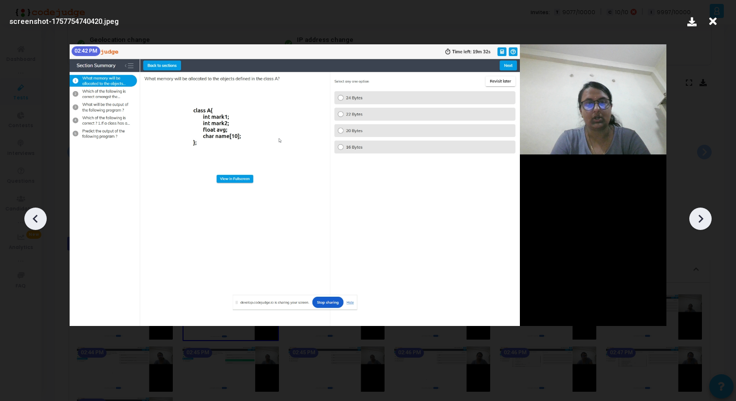
click at [701, 218] on icon at bounding box center [701, 218] width 15 height 15
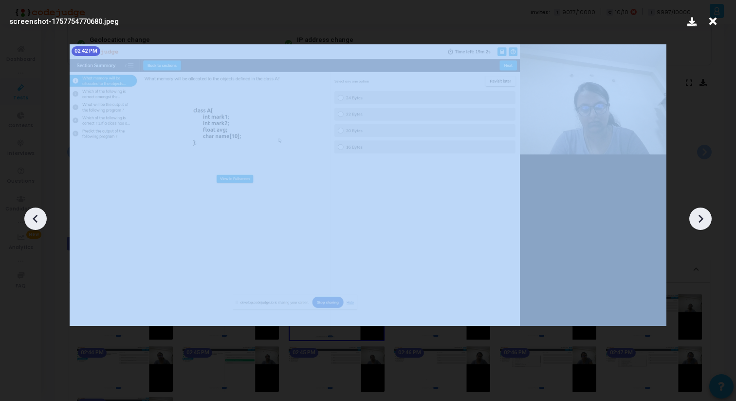
click at [701, 218] on icon at bounding box center [701, 218] width 15 height 15
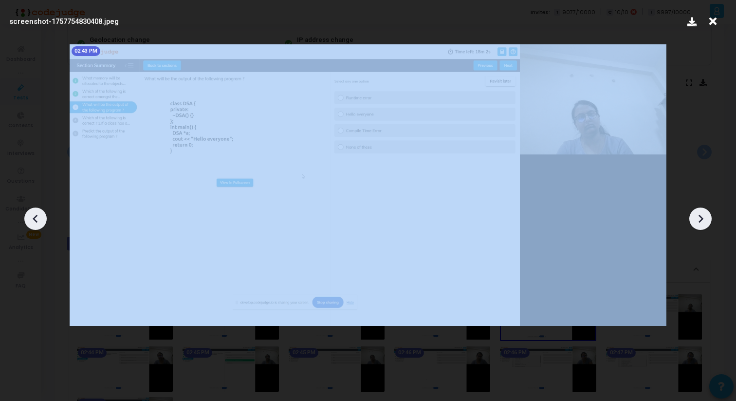
click at [701, 218] on icon at bounding box center [701, 218] width 15 height 15
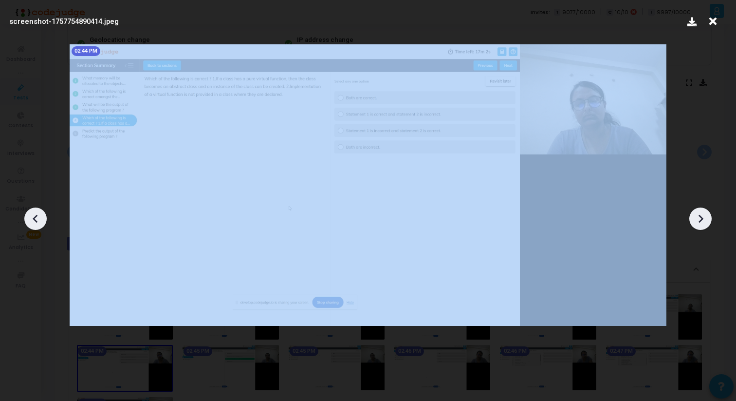
click at [701, 218] on icon at bounding box center [701, 218] width 15 height 15
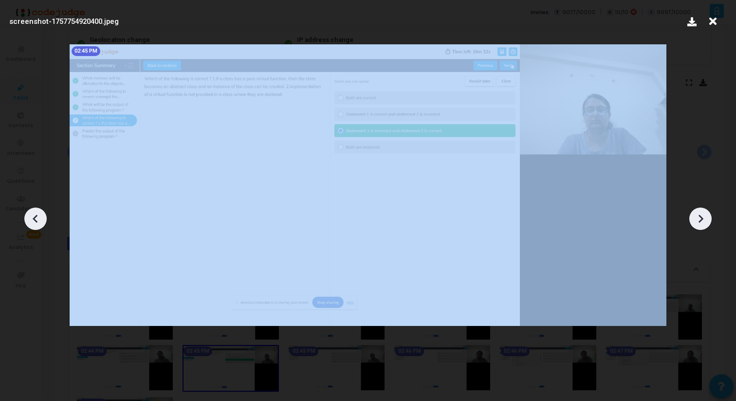
click at [701, 218] on icon at bounding box center [701, 218] width 15 height 15
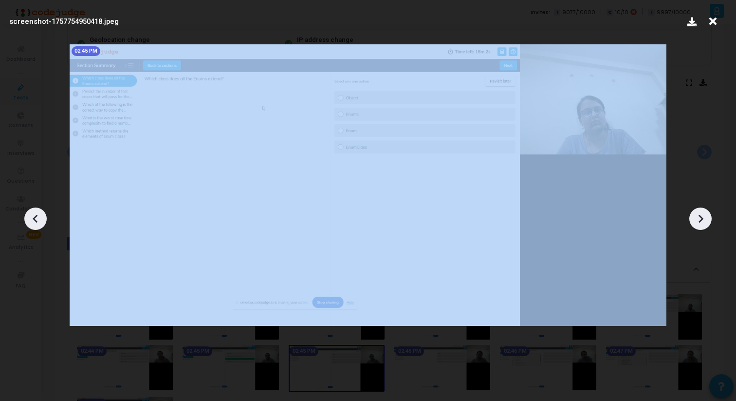
click at [701, 218] on icon at bounding box center [701, 218] width 15 height 15
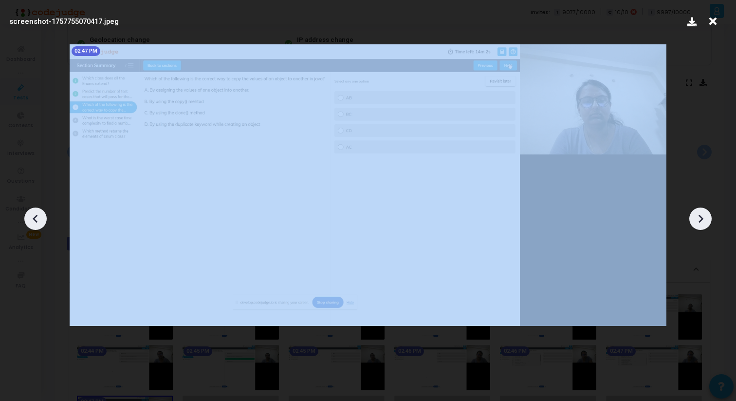
click at [701, 218] on icon at bounding box center [701, 218] width 15 height 15
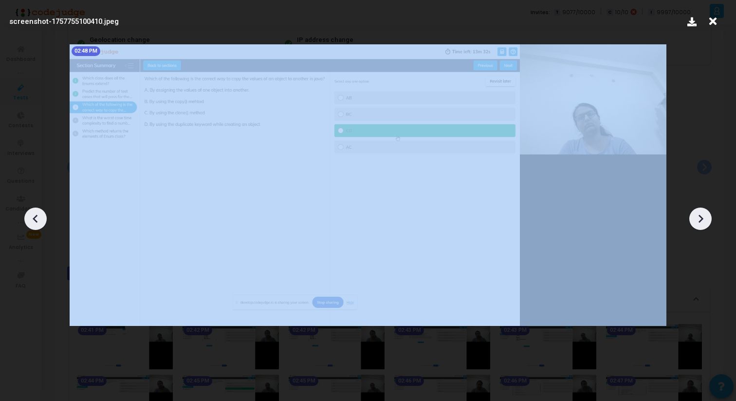
click at [701, 218] on icon at bounding box center [701, 218] width 15 height 15
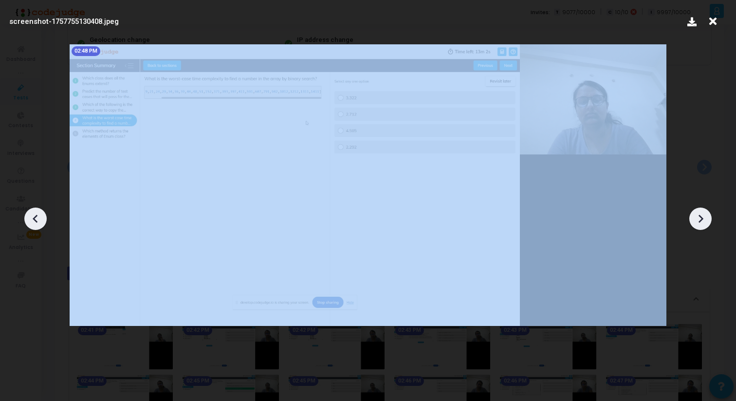
click at [701, 218] on icon at bounding box center [701, 218] width 15 height 15
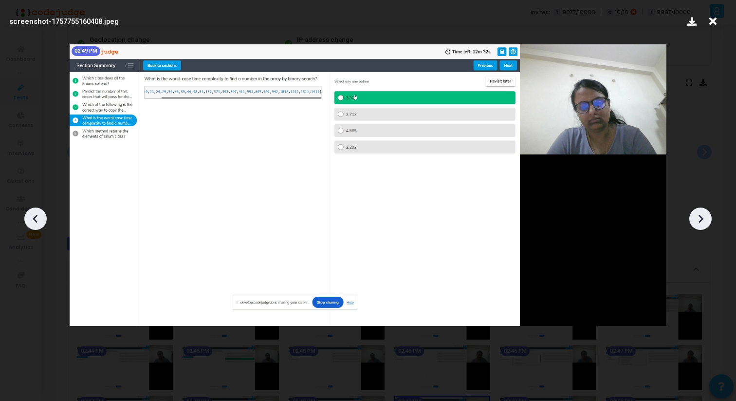
click at [702, 219] on icon at bounding box center [701, 218] width 5 height 8
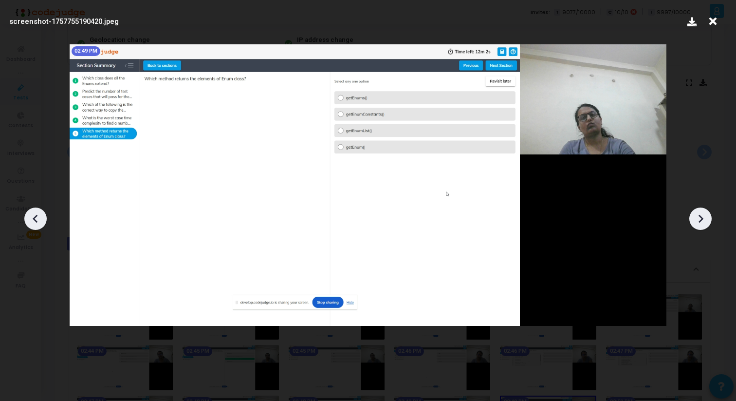
click at [702, 219] on icon at bounding box center [701, 218] width 5 height 8
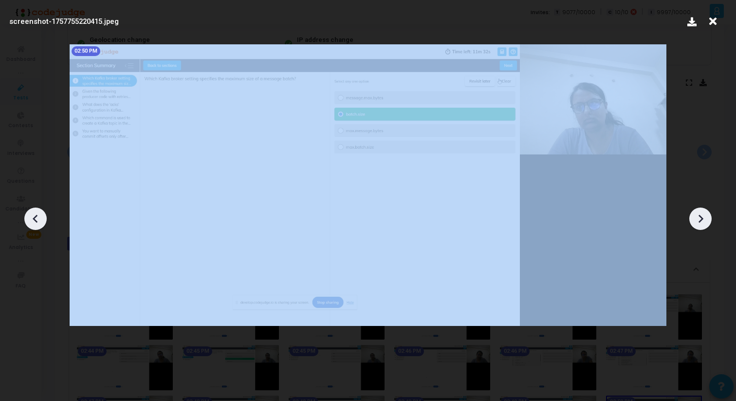
click at [702, 219] on icon at bounding box center [701, 218] width 5 height 8
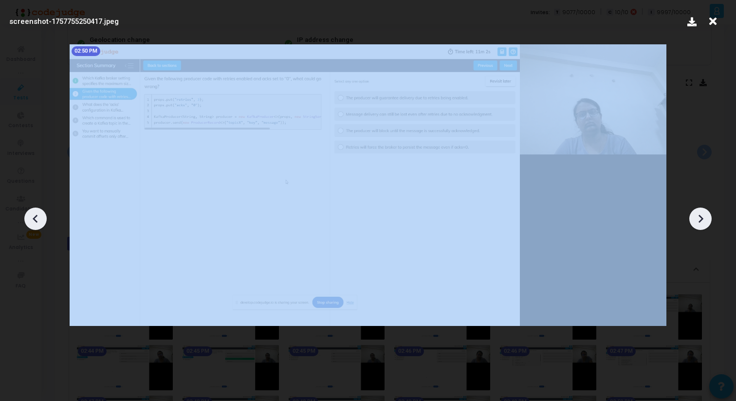
click at [702, 219] on icon at bounding box center [701, 218] width 5 height 8
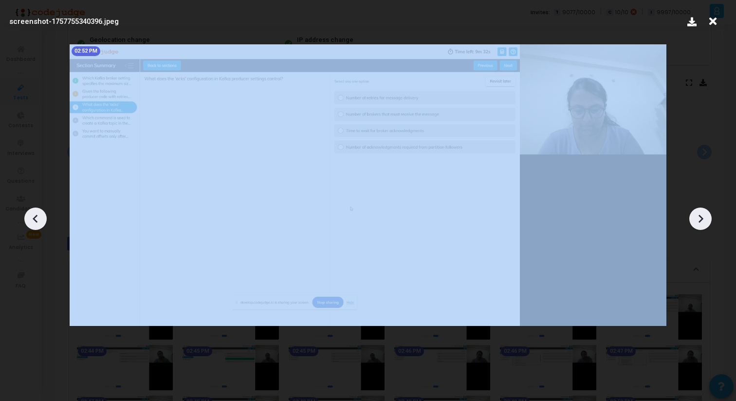
click at [702, 219] on icon at bounding box center [701, 218] width 5 height 8
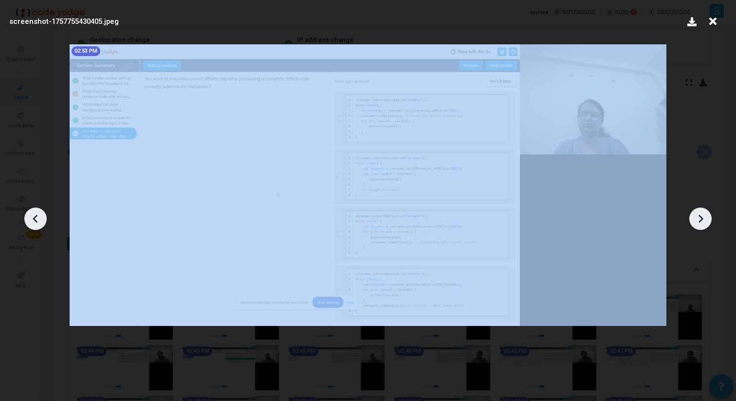
click at [702, 219] on icon at bounding box center [701, 218] width 5 height 8
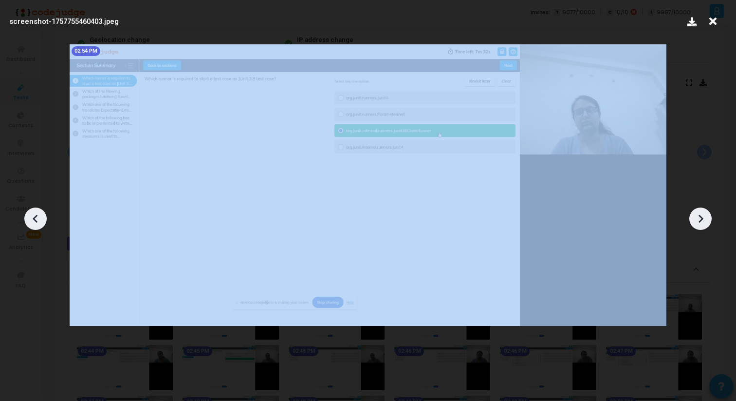
click at [702, 219] on icon at bounding box center [701, 218] width 5 height 8
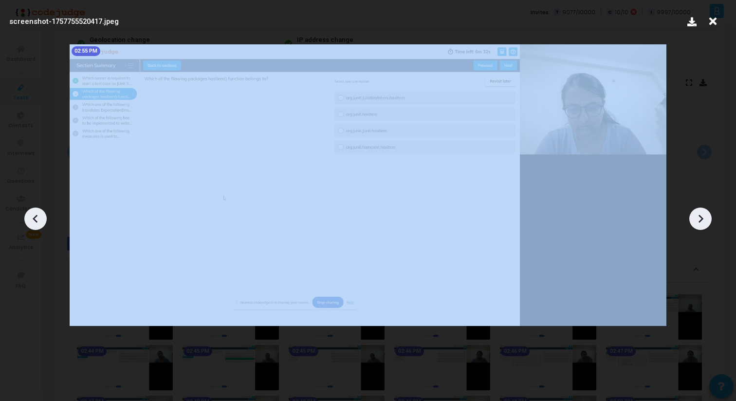
click at [702, 219] on icon at bounding box center [701, 218] width 5 height 8
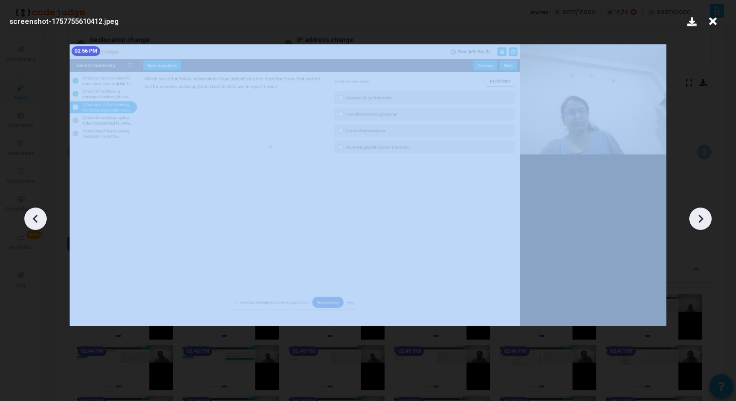
click at [702, 219] on icon at bounding box center [701, 218] width 5 height 8
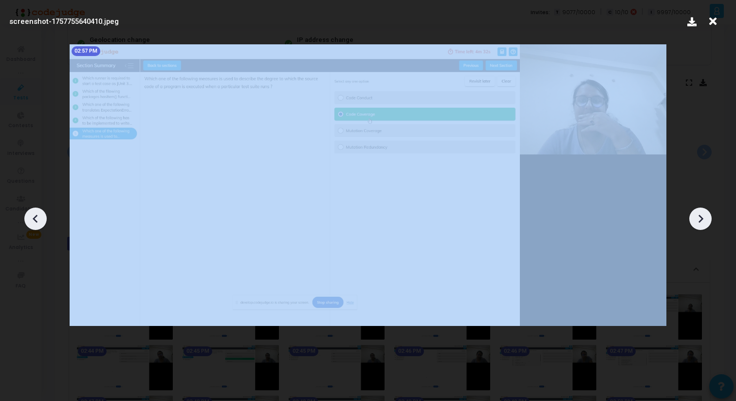
click at [702, 219] on icon at bounding box center [701, 218] width 5 height 8
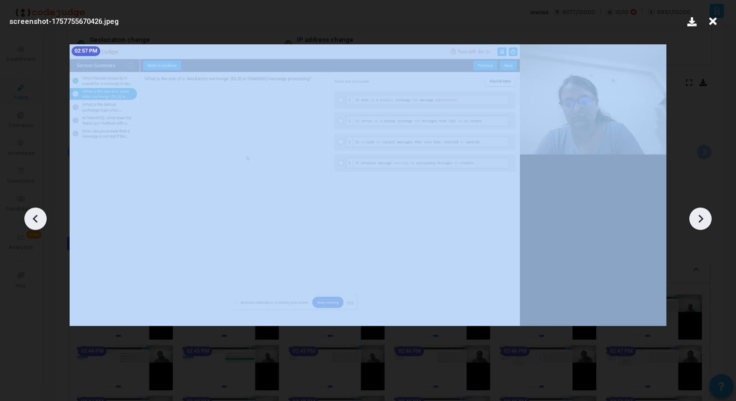
click at [702, 219] on icon at bounding box center [701, 218] width 5 height 8
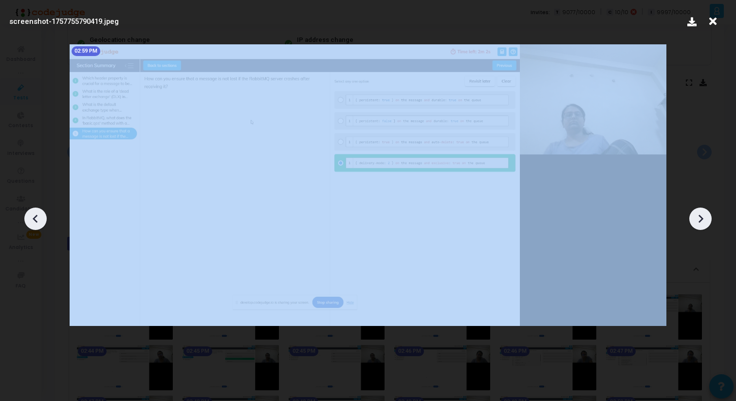
click at [702, 219] on icon at bounding box center [701, 218] width 5 height 8
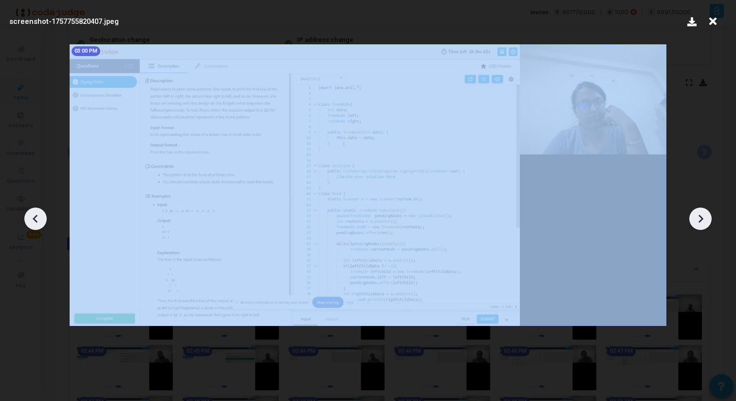
click at [702, 219] on icon at bounding box center [701, 218] width 5 height 8
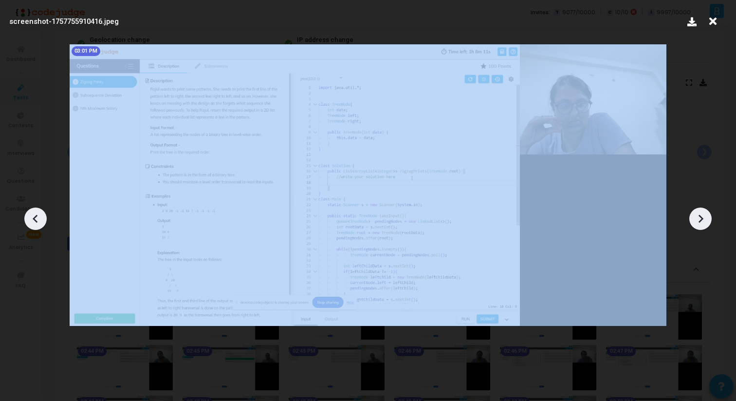
click at [702, 219] on icon at bounding box center [701, 218] width 5 height 8
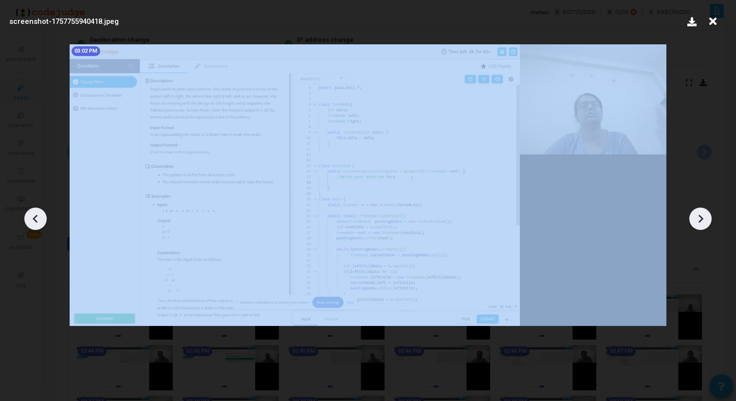
click at [702, 219] on icon at bounding box center [701, 218] width 5 height 8
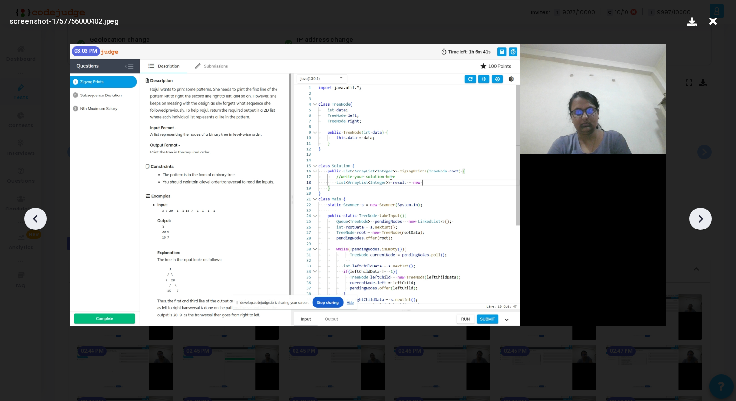
click at [41, 218] on icon at bounding box center [35, 218] width 15 height 15
click at [696, 215] on icon at bounding box center [701, 218] width 15 height 15
click at [696, 228] on div at bounding box center [368, 215] width 736 height 372
click at [697, 223] on icon at bounding box center [701, 218] width 15 height 15
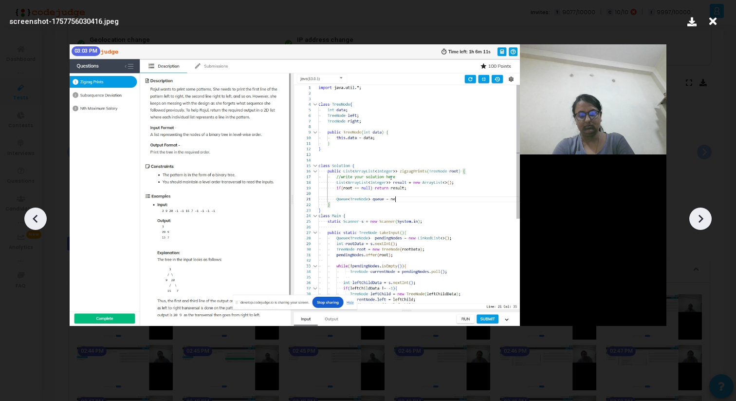
click at [701, 215] on icon at bounding box center [701, 218] width 15 height 15
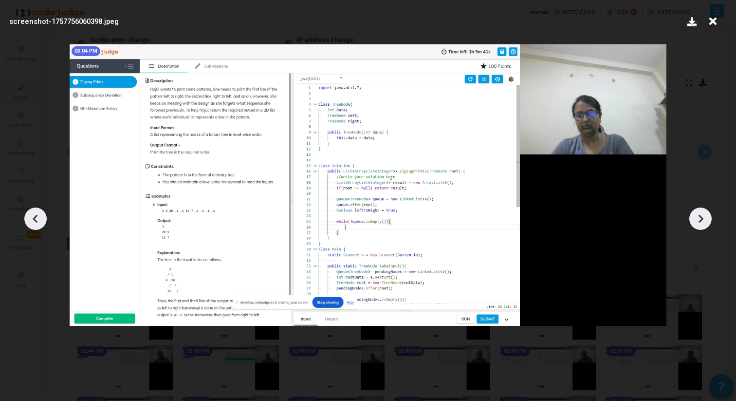
click at [701, 215] on icon at bounding box center [701, 218] width 15 height 15
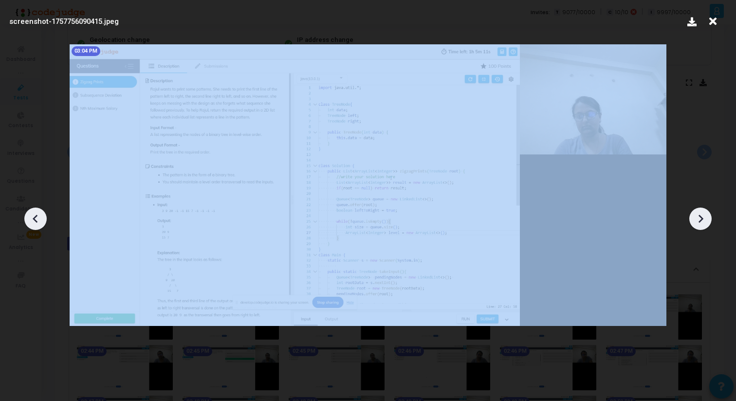
click at [701, 215] on icon at bounding box center [701, 218] width 15 height 15
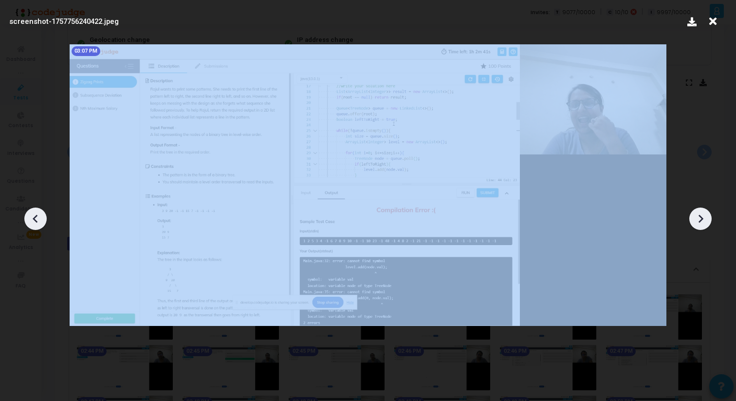
click at [701, 215] on icon at bounding box center [701, 218] width 15 height 15
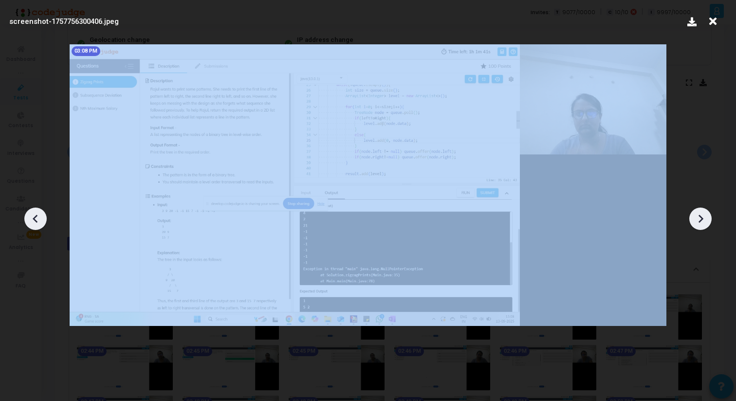
click at [701, 215] on icon at bounding box center [701, 218] width 15 height 15
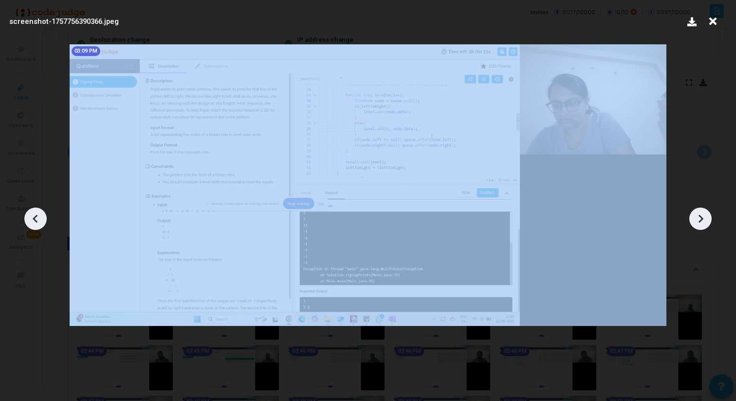
click at [701, 215] on icon at bounding box center [701, 218] width 15 height 15
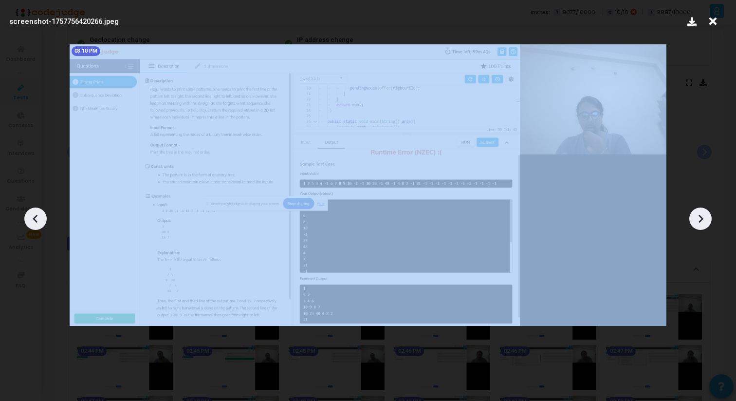
click at [701, 215] on icon at bounding box center [701, 218] width 15 height 15
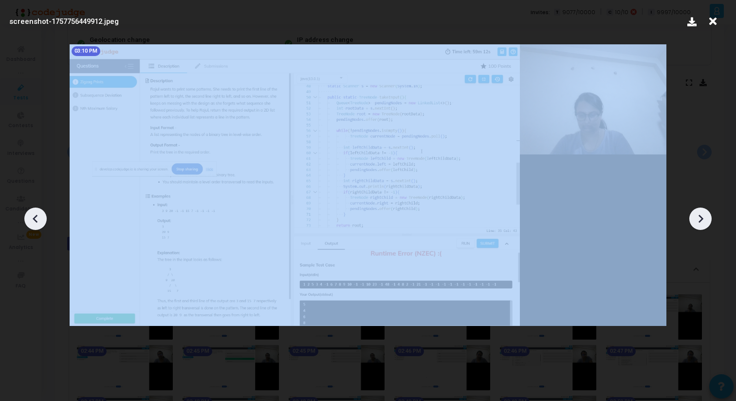
click at [701, 215] on icon at bounding box center [701, 218] width 15 height 15
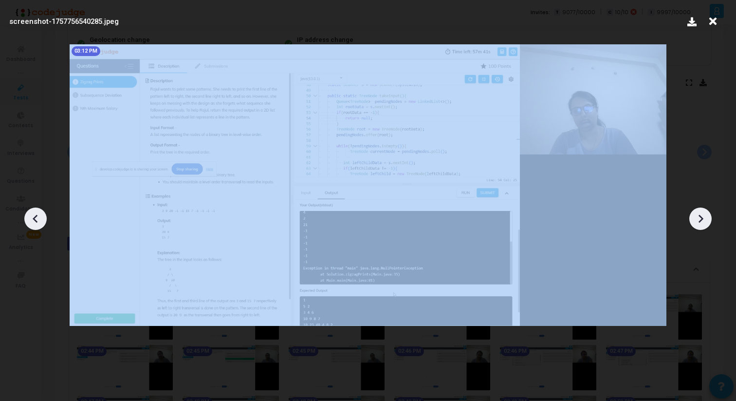
click at [701, 215] on icon at bounding box center [701, 218] width 15 height 15
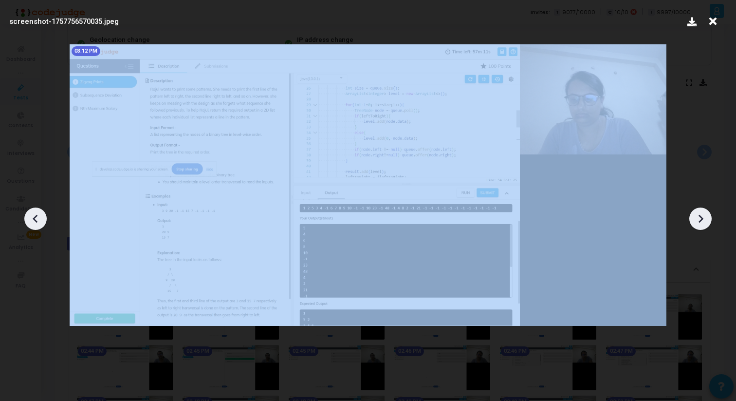
click at [701, 215] on icon at bounding box center [701, 218] width 15 height 15
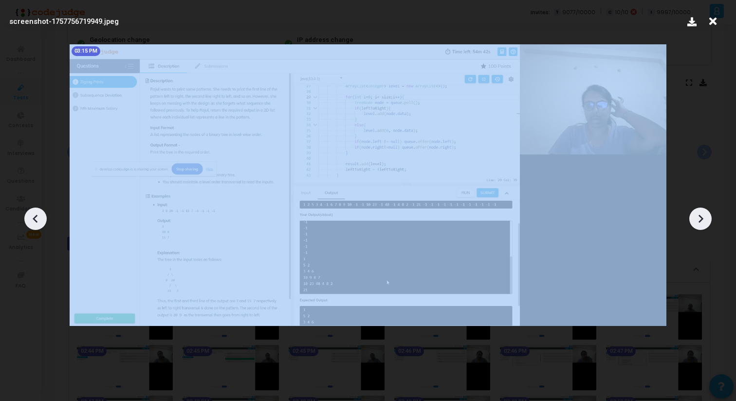
click at [701, 215] on icon at bounding box center [701, 218] width 15 height 15
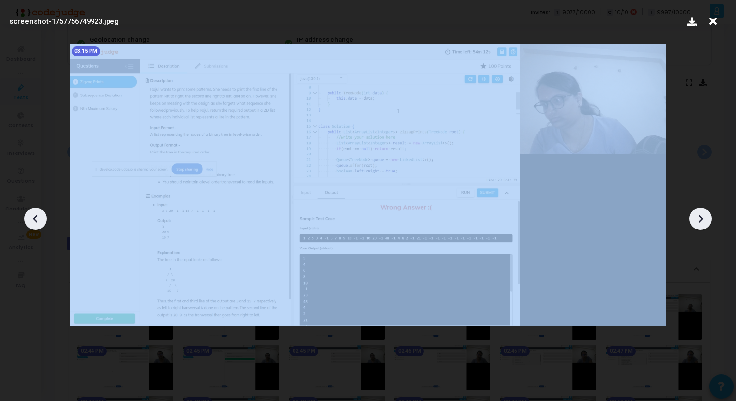
click at [701, 215] on icon at bounding box center [701, 218] width 15 height 15
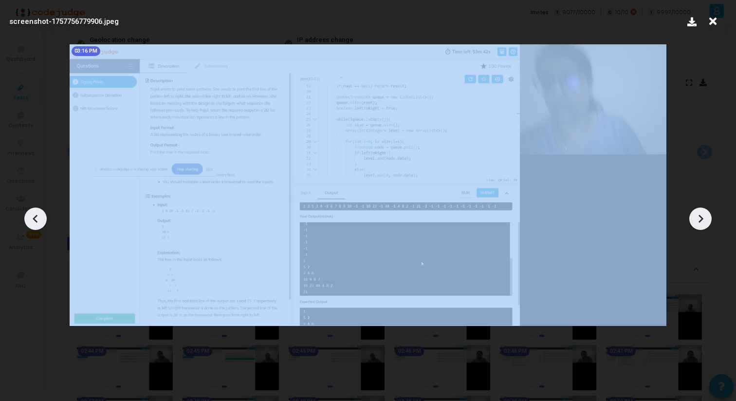
click at [701, 215] on icon at bounding box center [701, 218] width 15 height 15
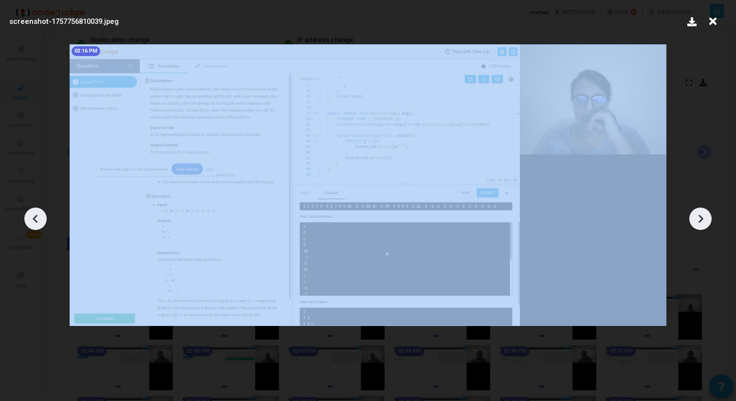
click at [701, 215] on icon at bounding box center [701, 218] width 15 height 15
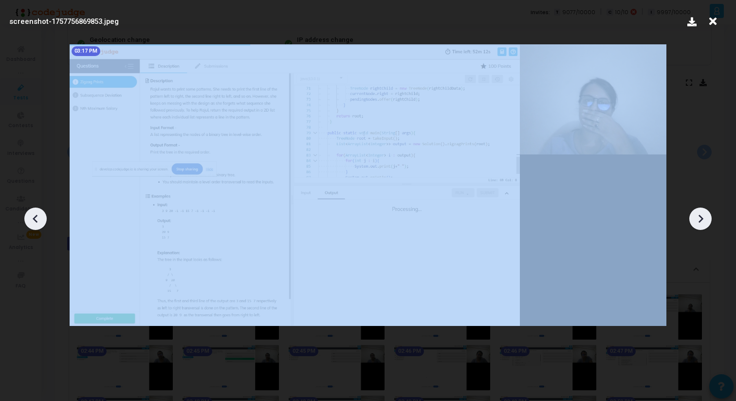
click at [701, 215] on icon at bounding box center [701, 218] width 15 height 15
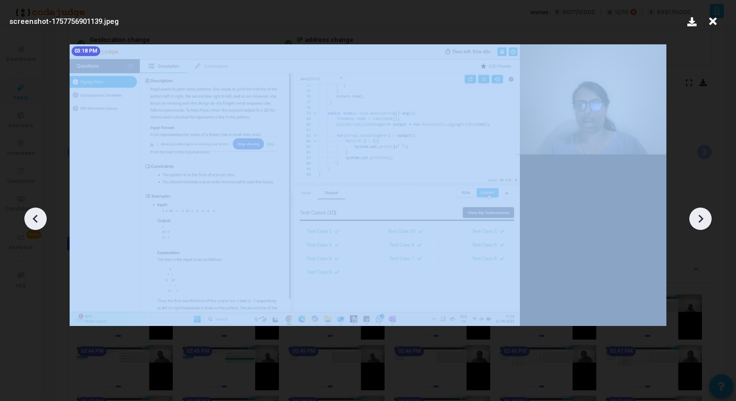
click at [701, 215] on icon at bounding box center [701, 218] width 15 height 15
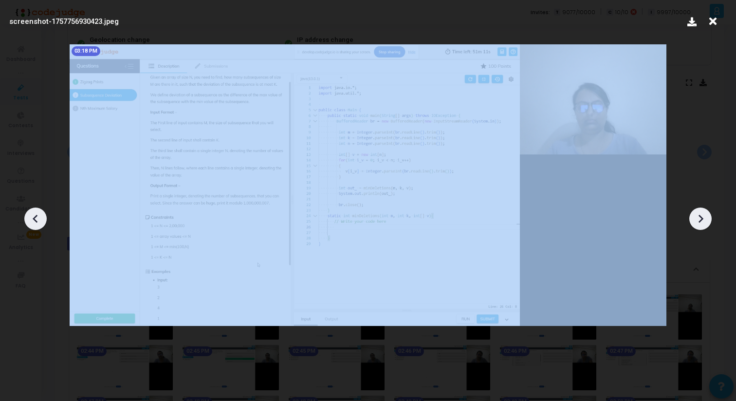
click at [701, 215] on icon at bounding box center [701, 218] width 15 height 15
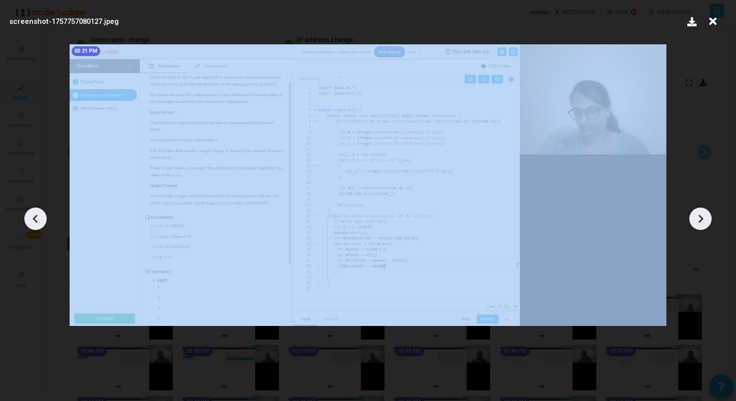
click at [701, 215] on icon at bounding box center [701, 218] width 15 height 15
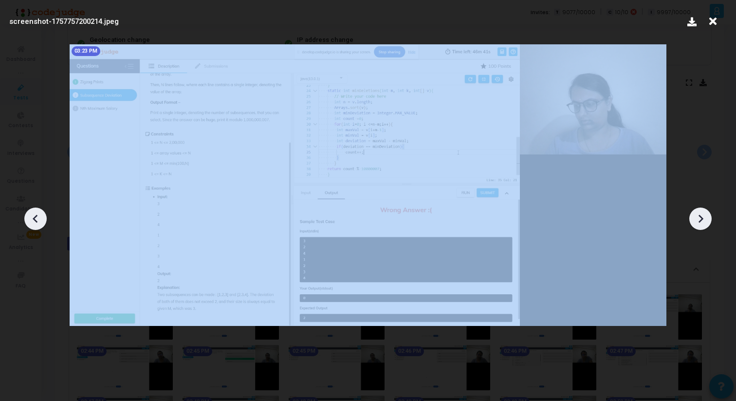
click at [701, 215] on icon at bounding box center [701, 218] width 15 height 15
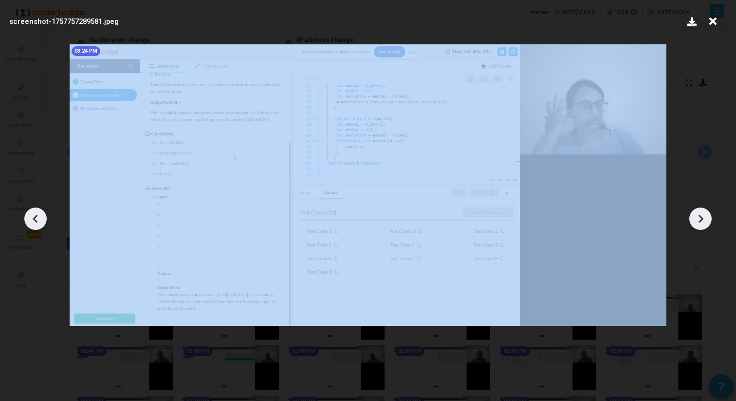
click at [701, 215] on icon at bounding box center [701, 218] width 15 height 15
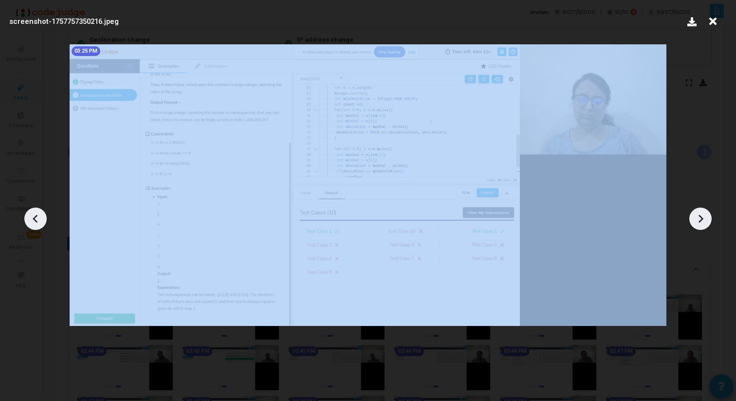
click at [701, 215] on icon at bounding box center [701, 218] width 15 height 15
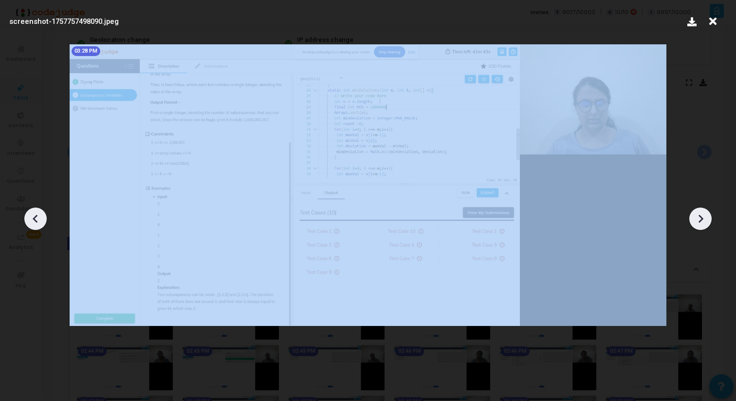
click at [701, 215] on icon at bounding box center [701, 218] width 15 height 15
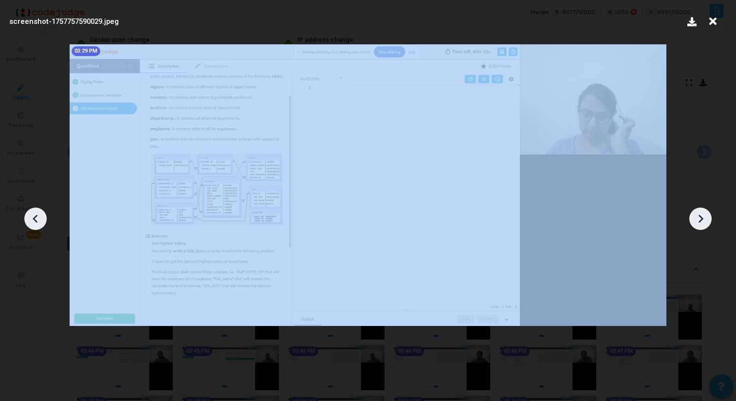
click at [701, 215] on icon at bounding box center [701, 218] width 15 height 15
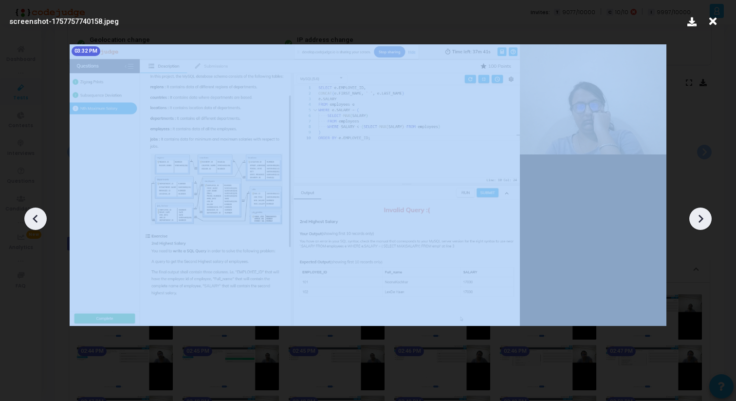
click at [701, 215] on icon at bounding box center [701, 218] width 15 height 15
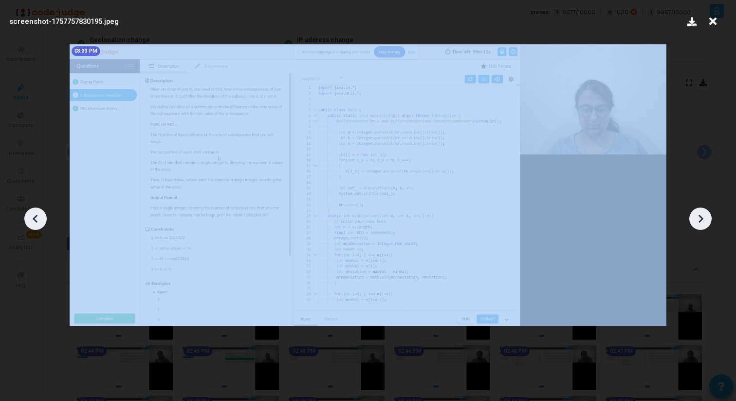
click at [701, 215] on icon at bounding box center [701, 218] width 15 height 15
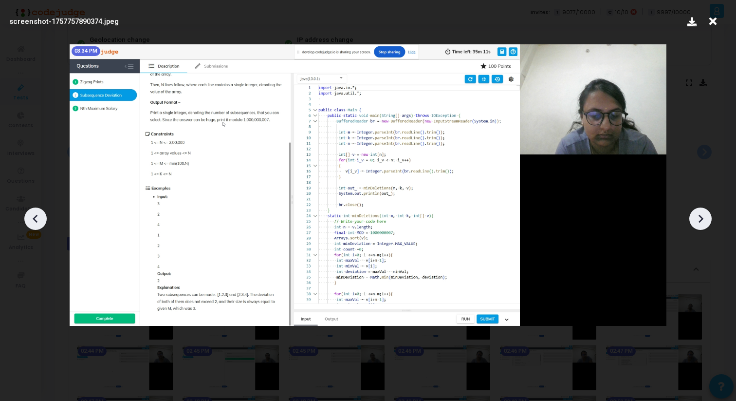
click at [714, 23] on icon at bounding box center [713, 21] width 15 height 19
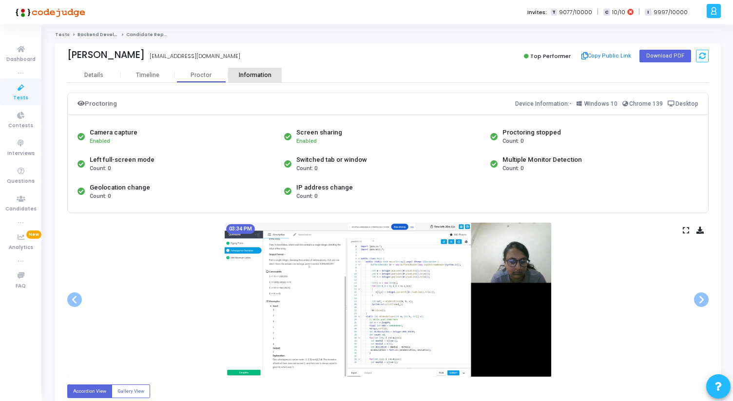
click at [248, 78] on div "Information" at bounding box center [255, 75] width 54 height 7
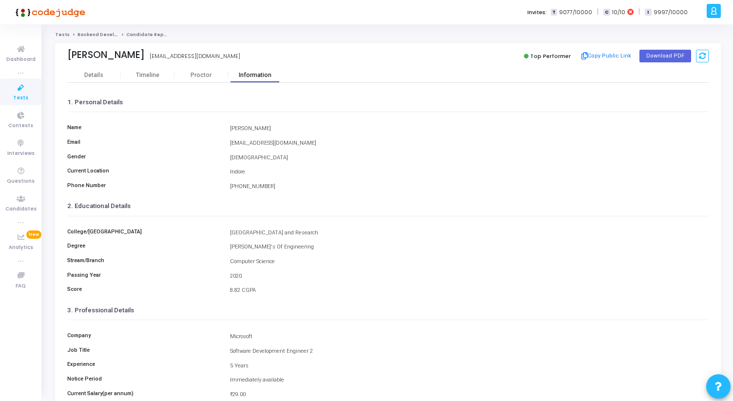
scroll to position [109, 0]
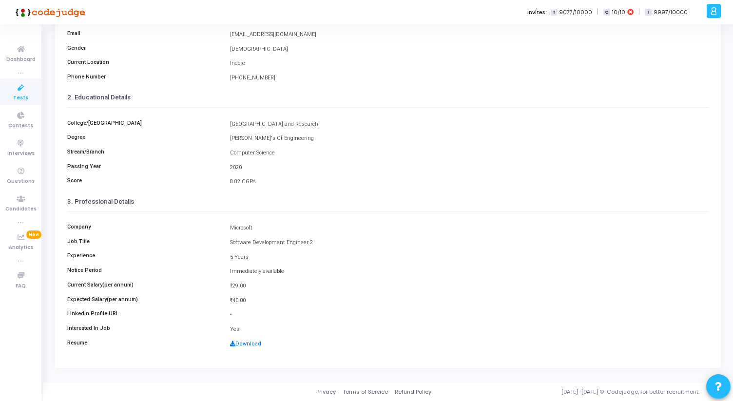
click at [246, 342] on link "Download" at bounding box center [245, 343] width 31 height 6
